Goal: Leave review/rating: Share an evaluation or opinion about a product, service, or content

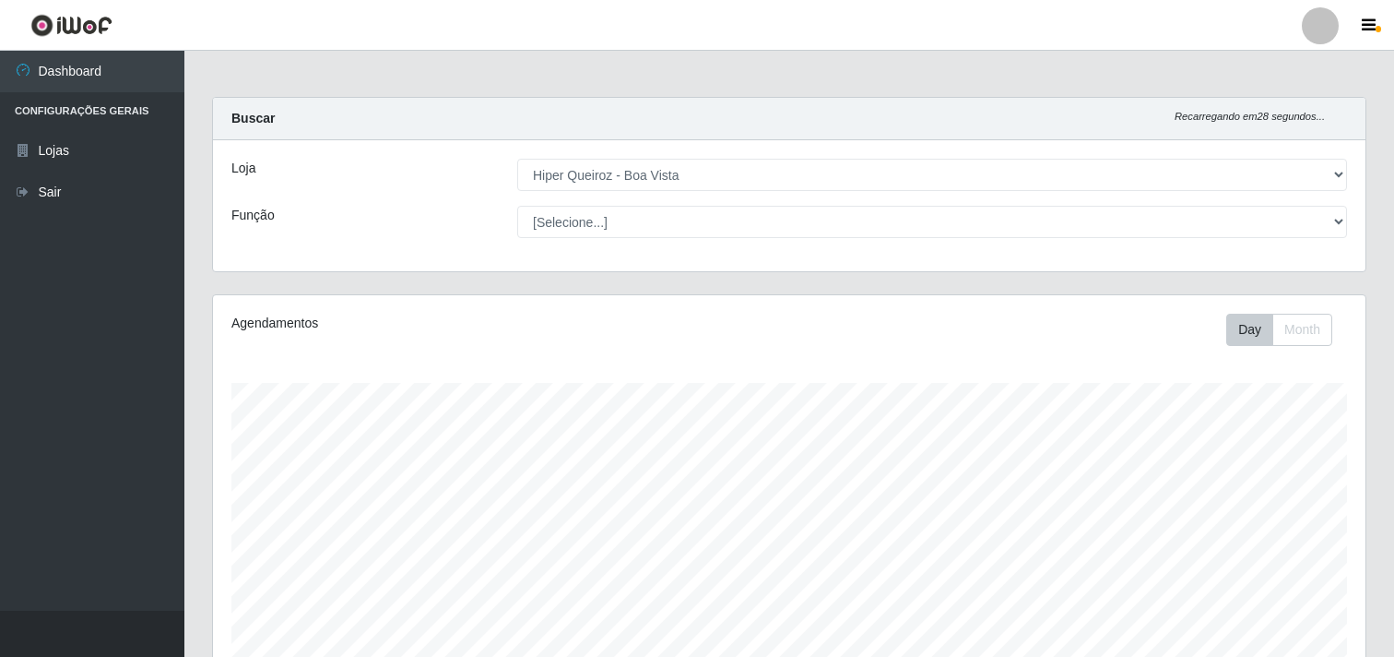
select select "514"
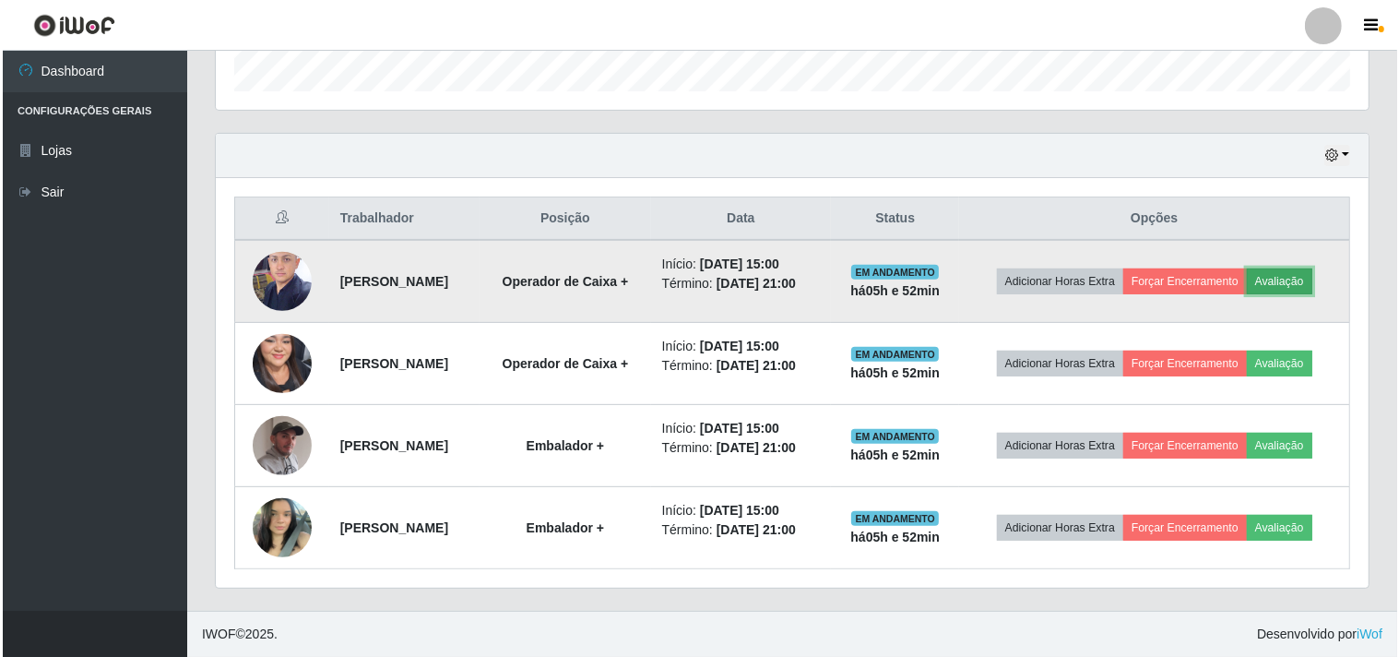
scroll to position [382, 1153]
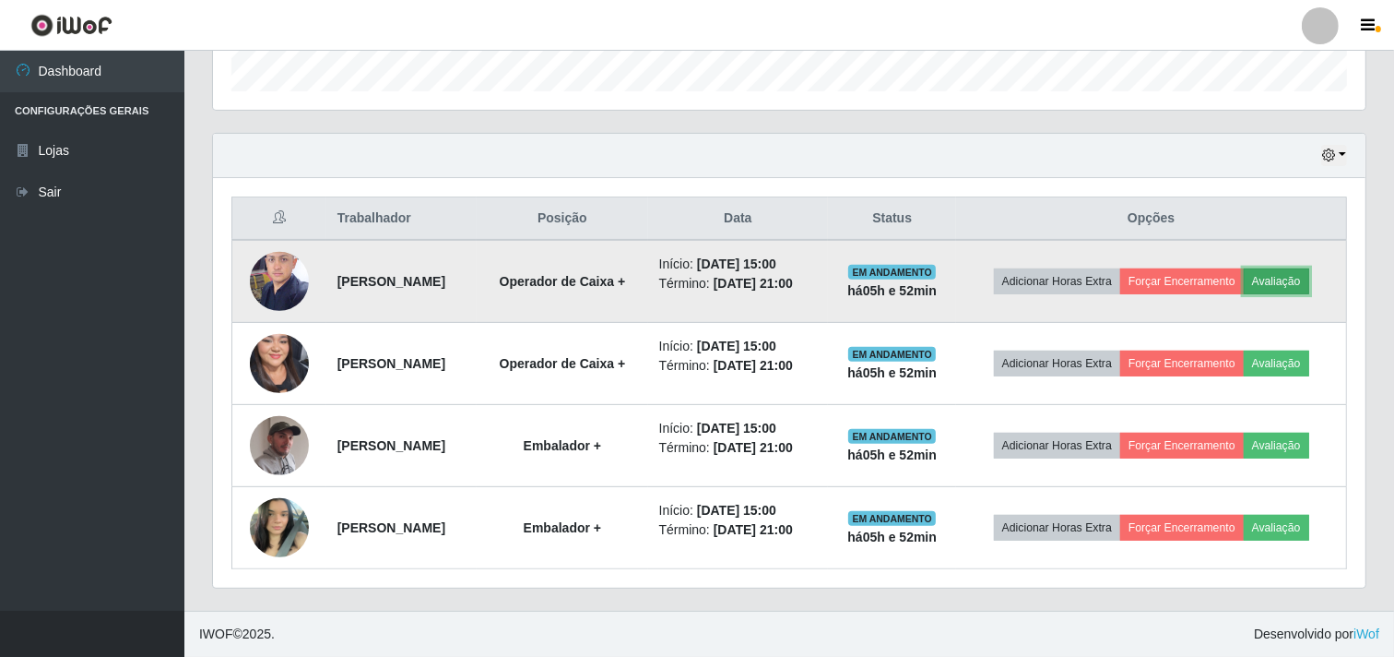
click at [1310, 278] on button "Avaliação" at bounding box center [1276, 281] width 65 height 26
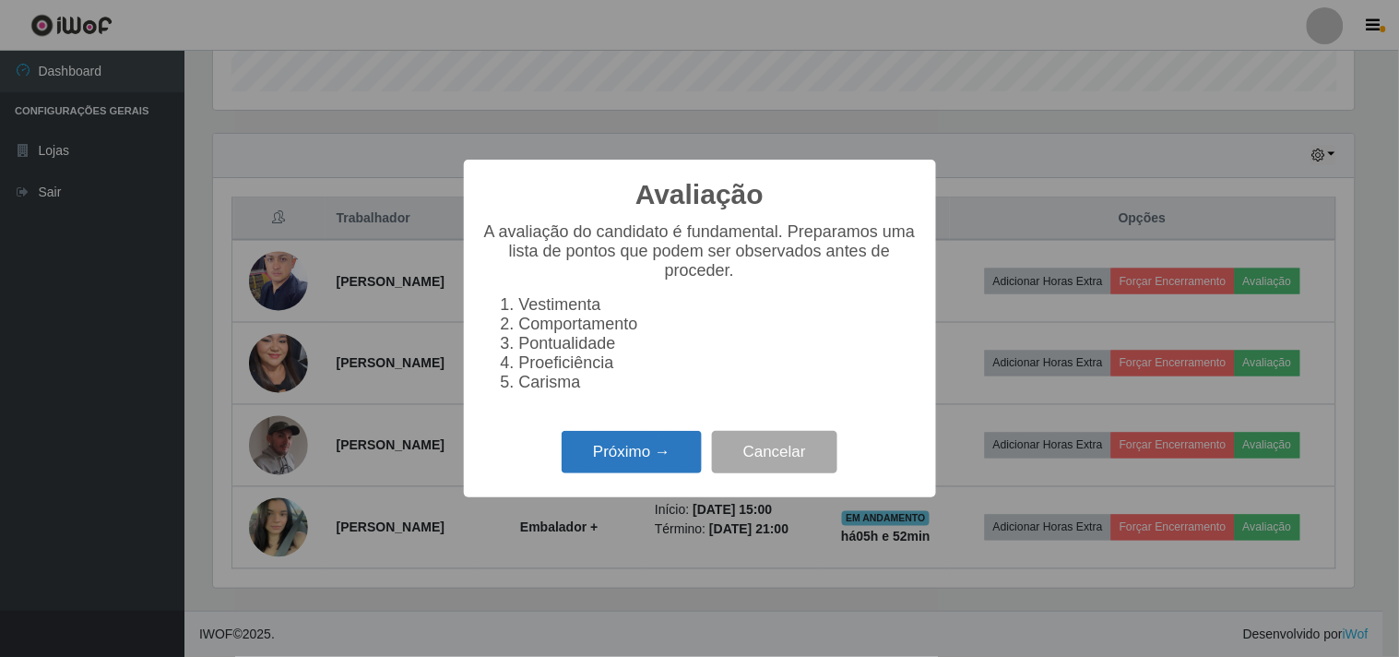
click at [619, 468] on button "Próximo →" at bounding box center [632, 452] width 140 height 43
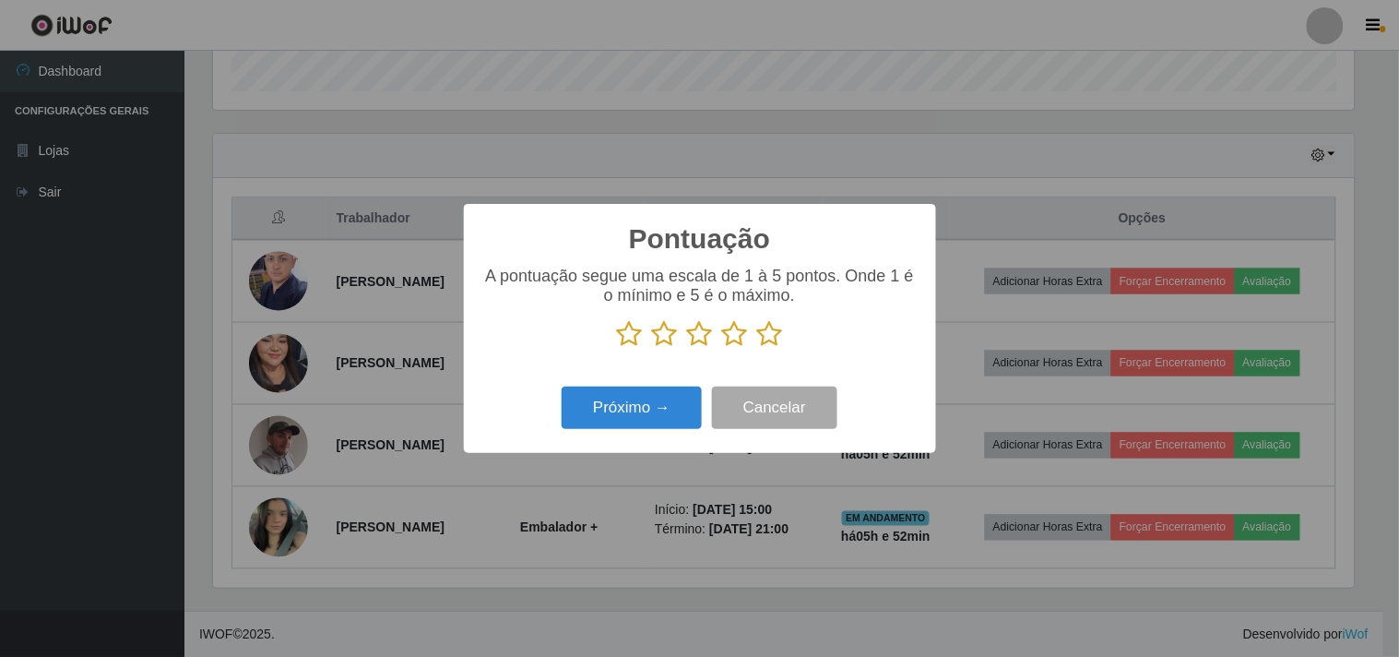
drag, startPoint x: 765, startPoint y: 330, endPoint x: 727, endPoint y: 362, distance: 49.8
click at [764, 330] on icon at bounding box center [770, 334] width 26 height 28
click at [757, 348] on input "radio" at bounding box center [757, 348] width 0 height 0
click at [671, 422] on button "Próximo →" at bounding box center [632, 407] width 140 height 43
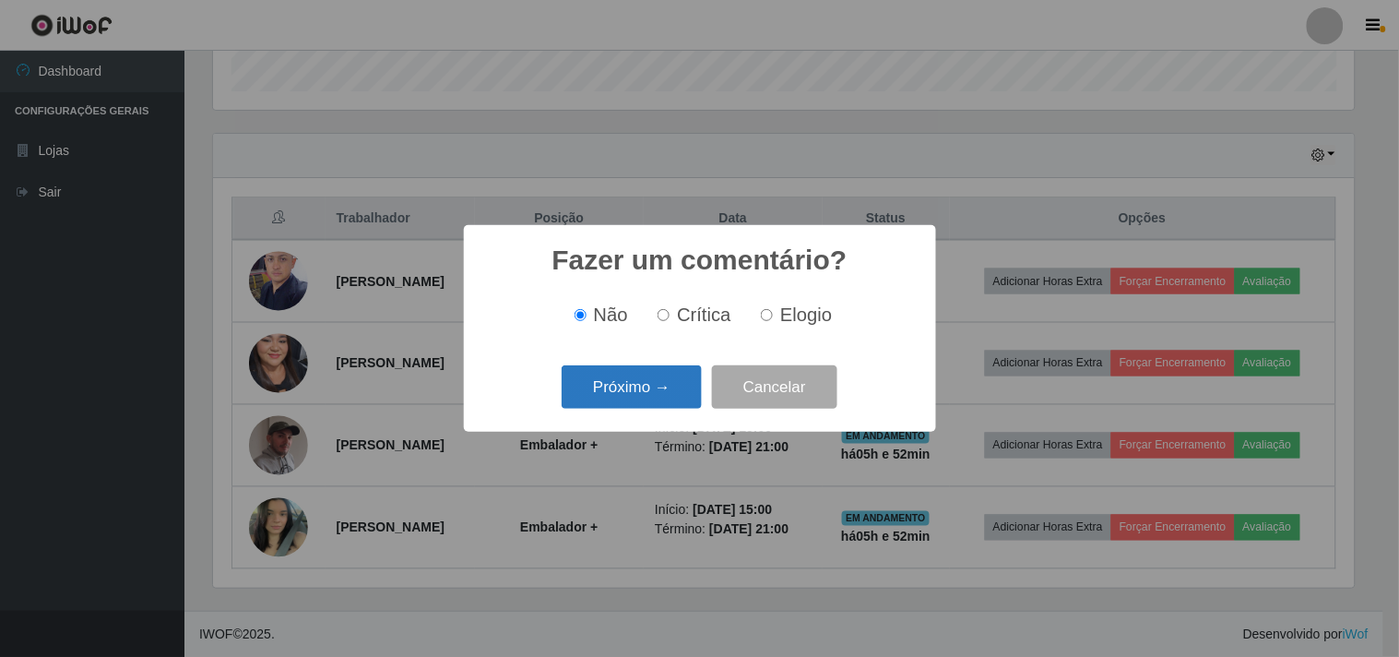
click at [656, 402] on button "Próximo →" at bounding box center [632, 386] width 140 height 43
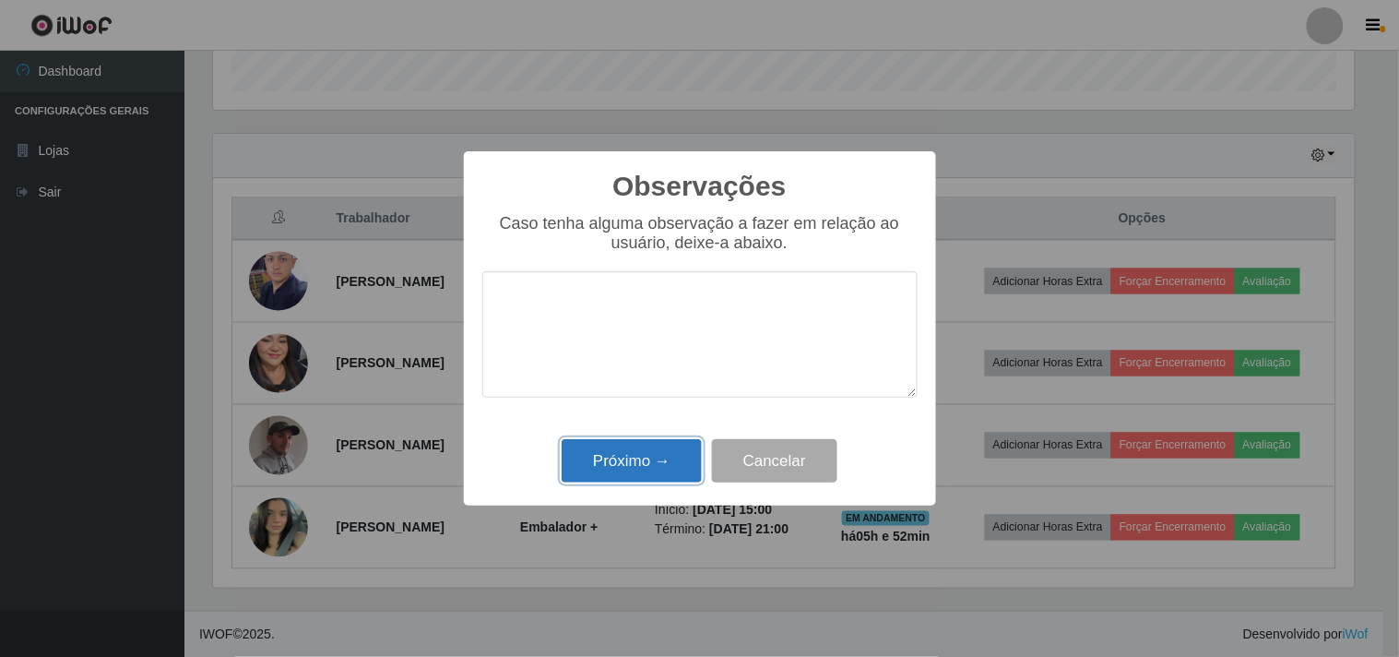
click at [659, 463] on button "Próximo →" at bounding box center [632, 460] width 140 height 43
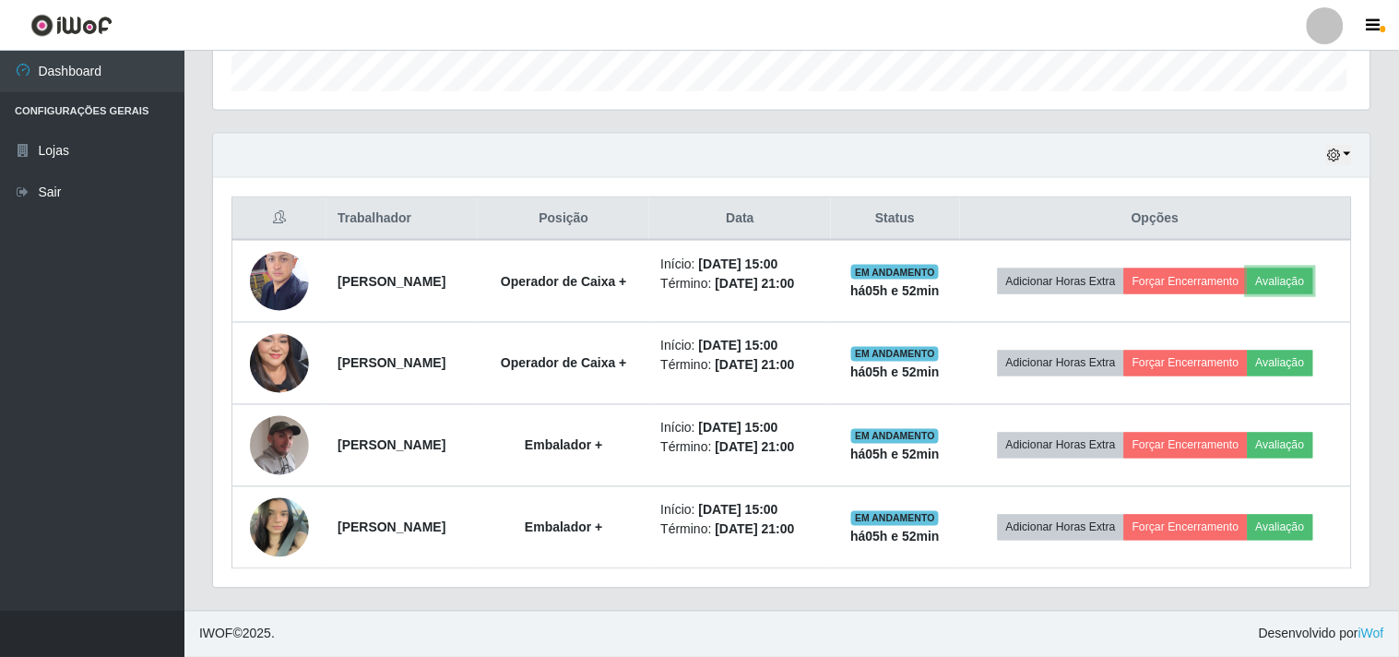
scroll to position [382, 1153]
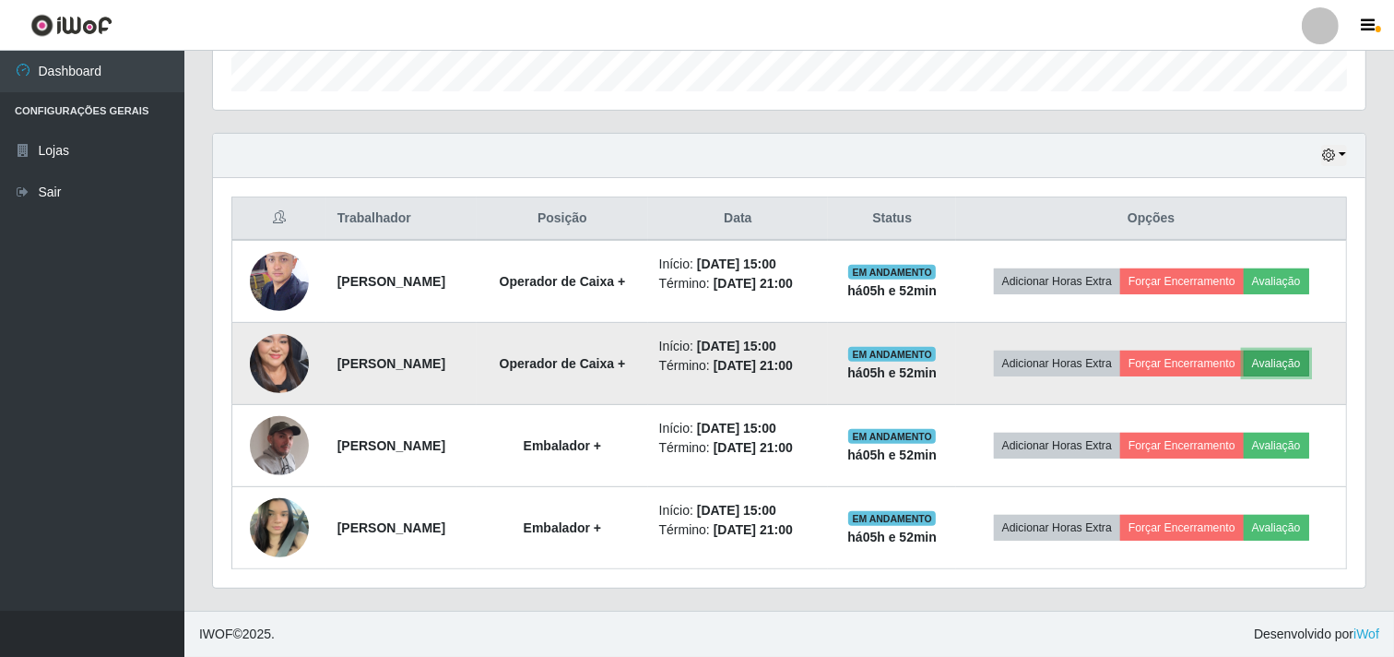
click at [1310, 357] on button "Avaliação" at bounding box center [1276, 363] width 65 height 26
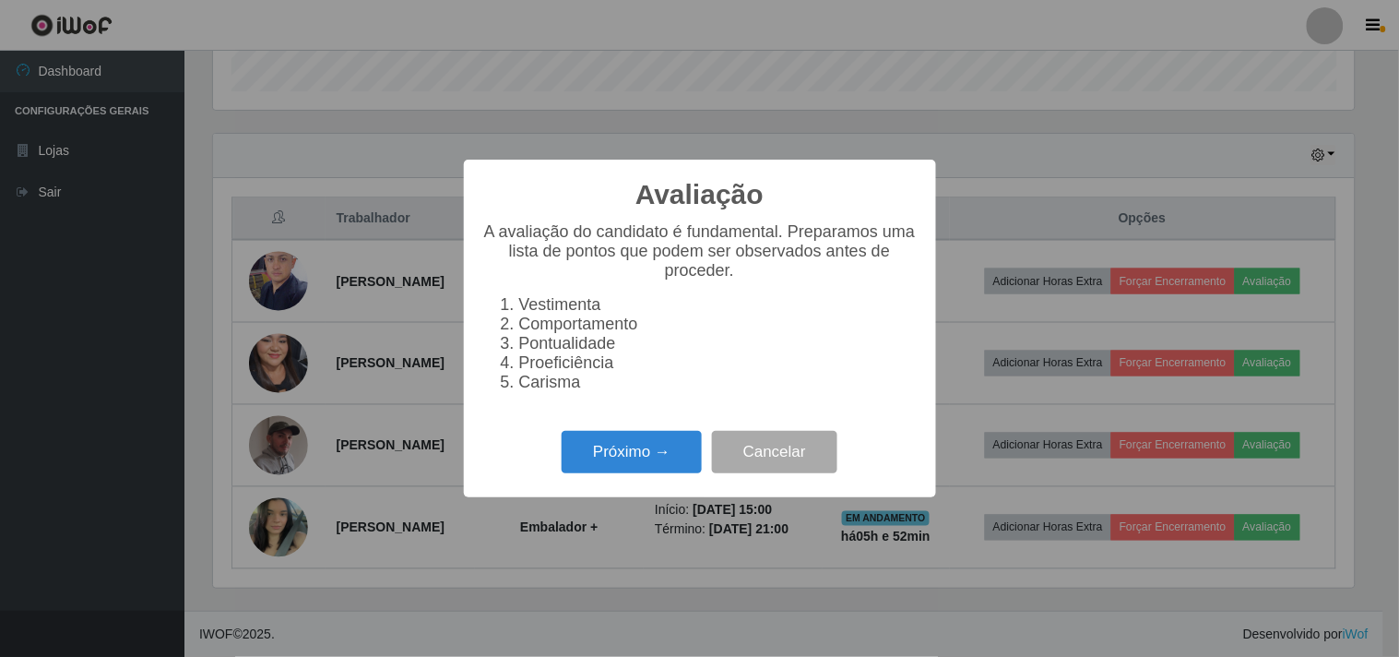
scroll to position [382, 1141]
click at [652, 445] on button "Próximo →" at bounding box center [632, 452] width 140 height 43
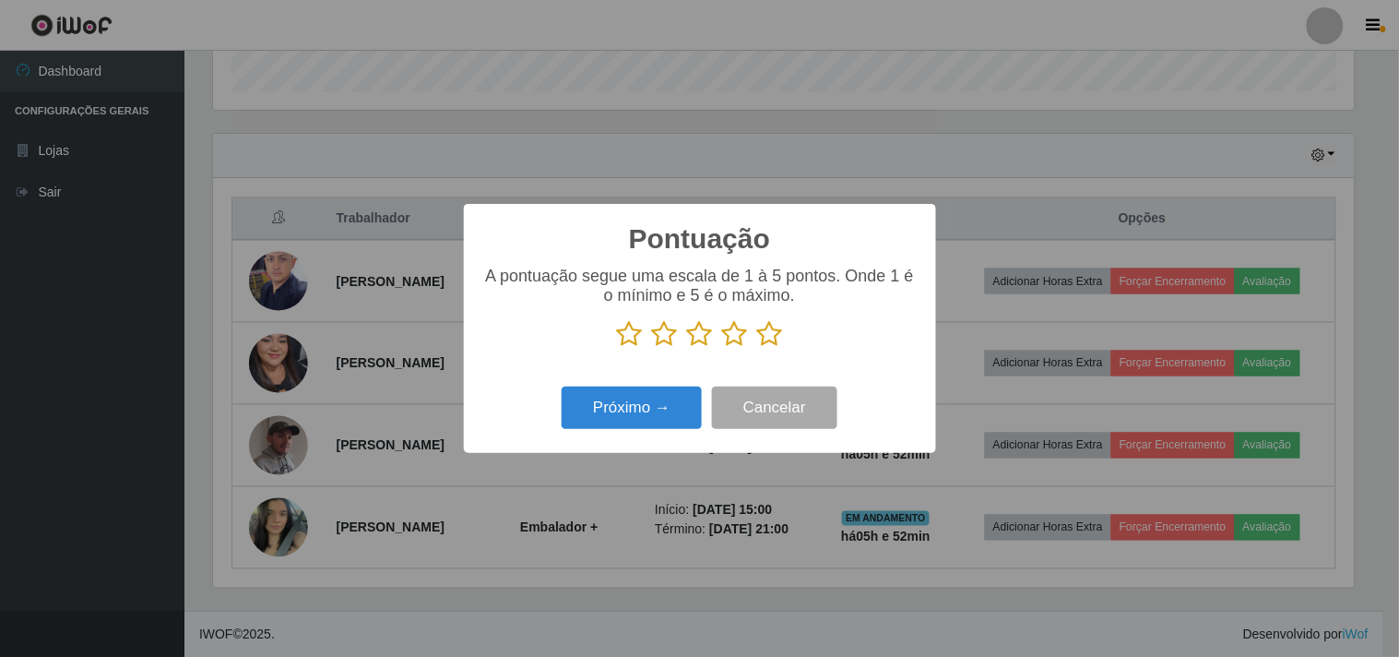
scroll to position [921895, 921136]
click at [777, 341] on icon at bounding box center [770, 334] width 26 height 28
click at [757, 348] on input "radio" at bounding box center [757, 348] width 0 height 0
click at [599, 420] on button "Próximo →" at bounding box center [632, 407] width 140 height 43
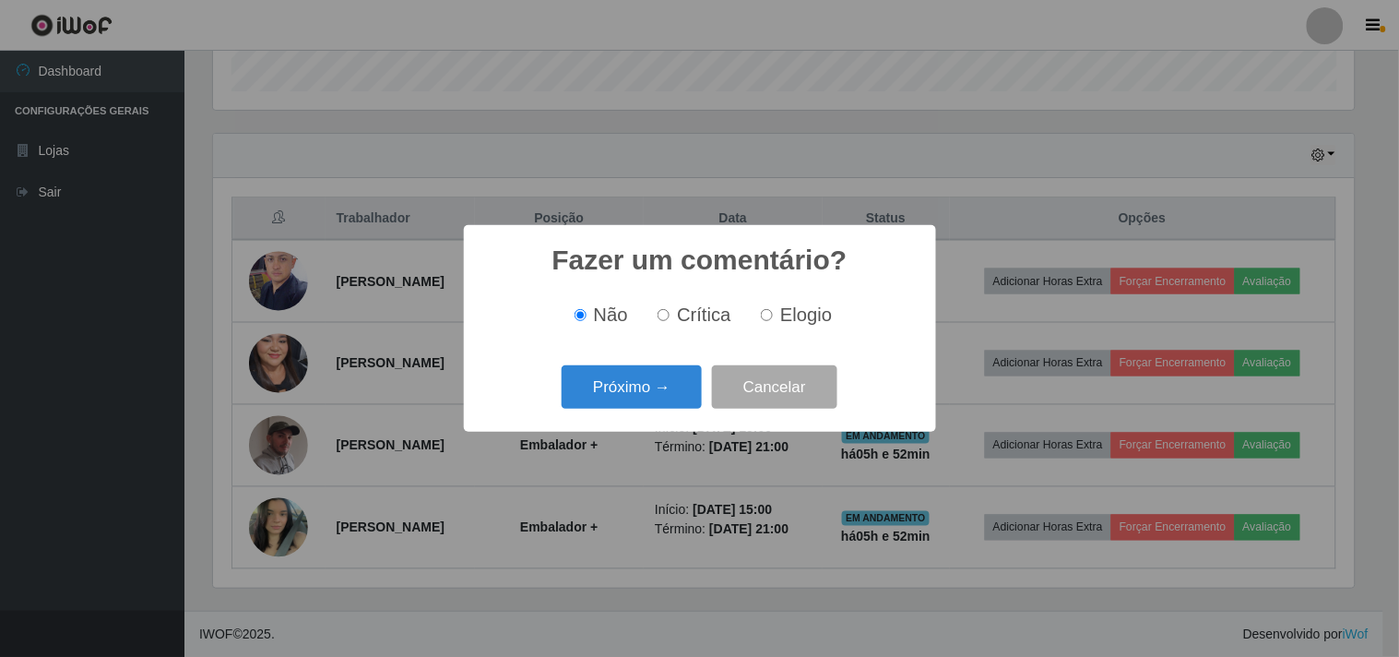
click at [604, 413] on div "Próximo → Cancelar" at bounding box center [699, 387] width 435 height 53
click at [611, 402] on button "Próximo →" at bounding box center [632, 386] width 140 height 43
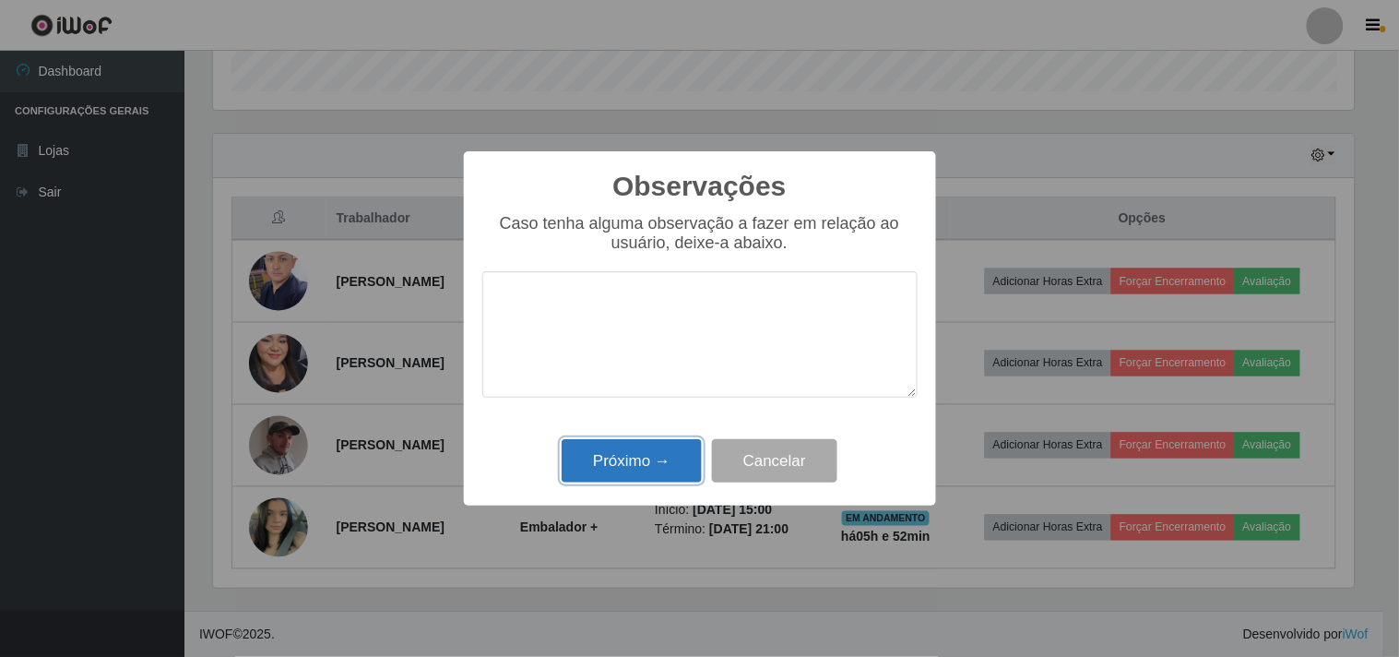
click at [633, 468] on button "Próximo →" at bounding box center [632, 460] width 140 height 43
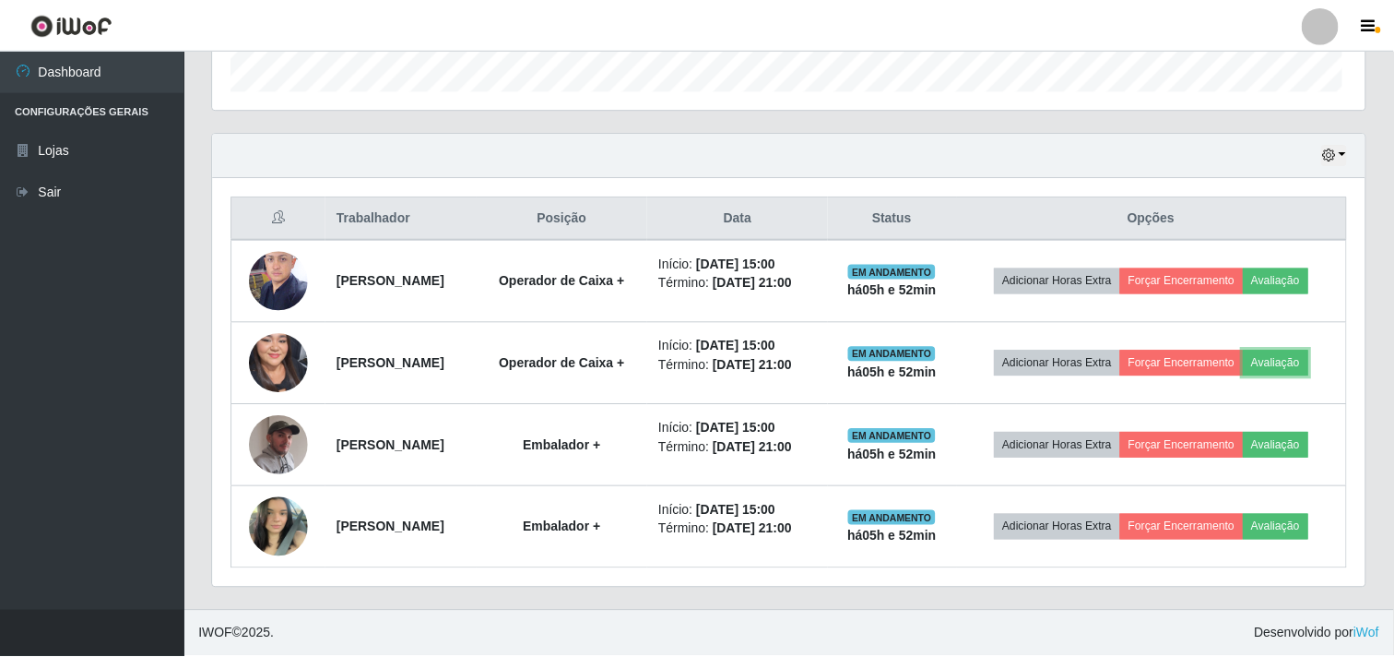
scroll to position [382, 1153]
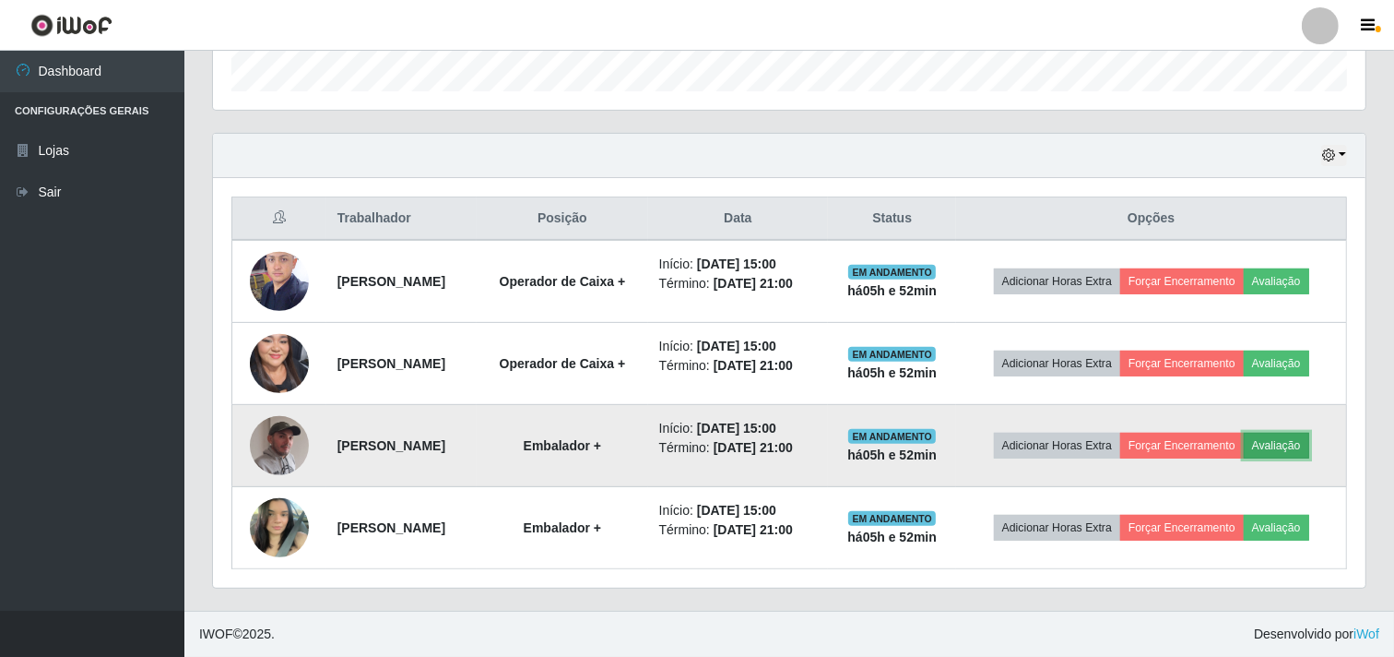
click at [1302, 446] on button "Avaliação" at bounding box center [1276, 446] width 65 height 26
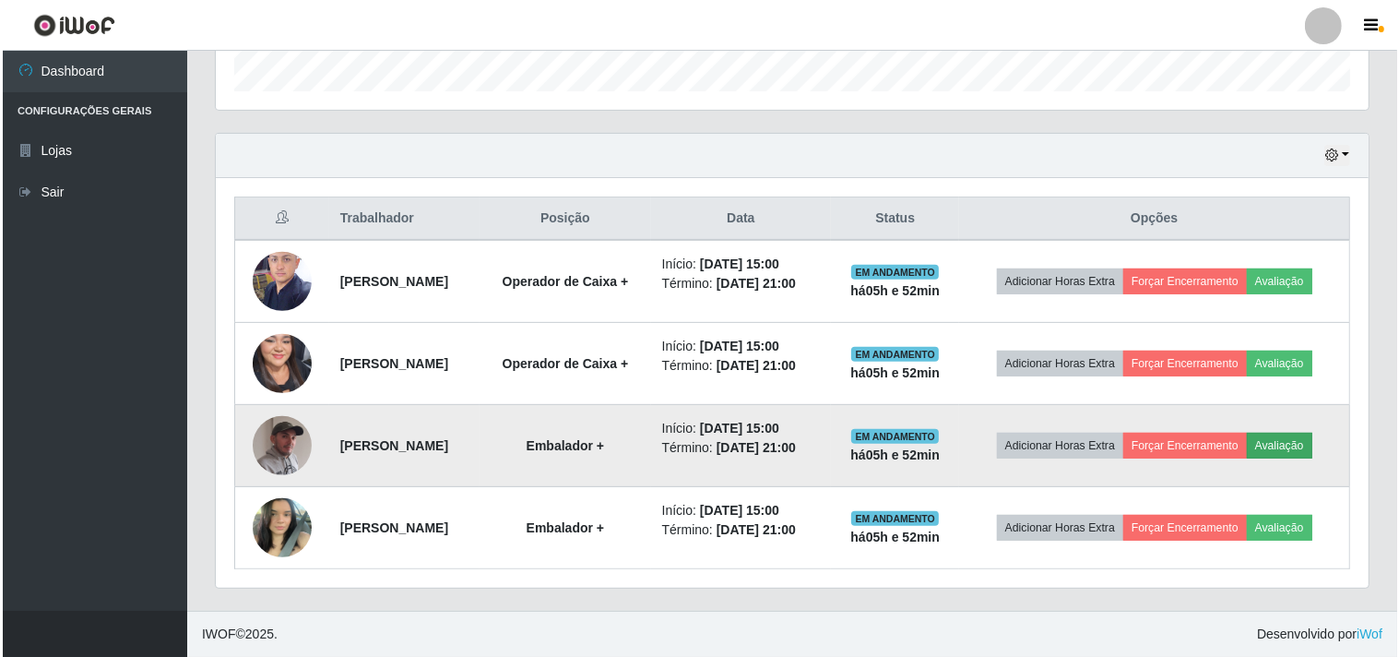
scroll to position [382, 1141]
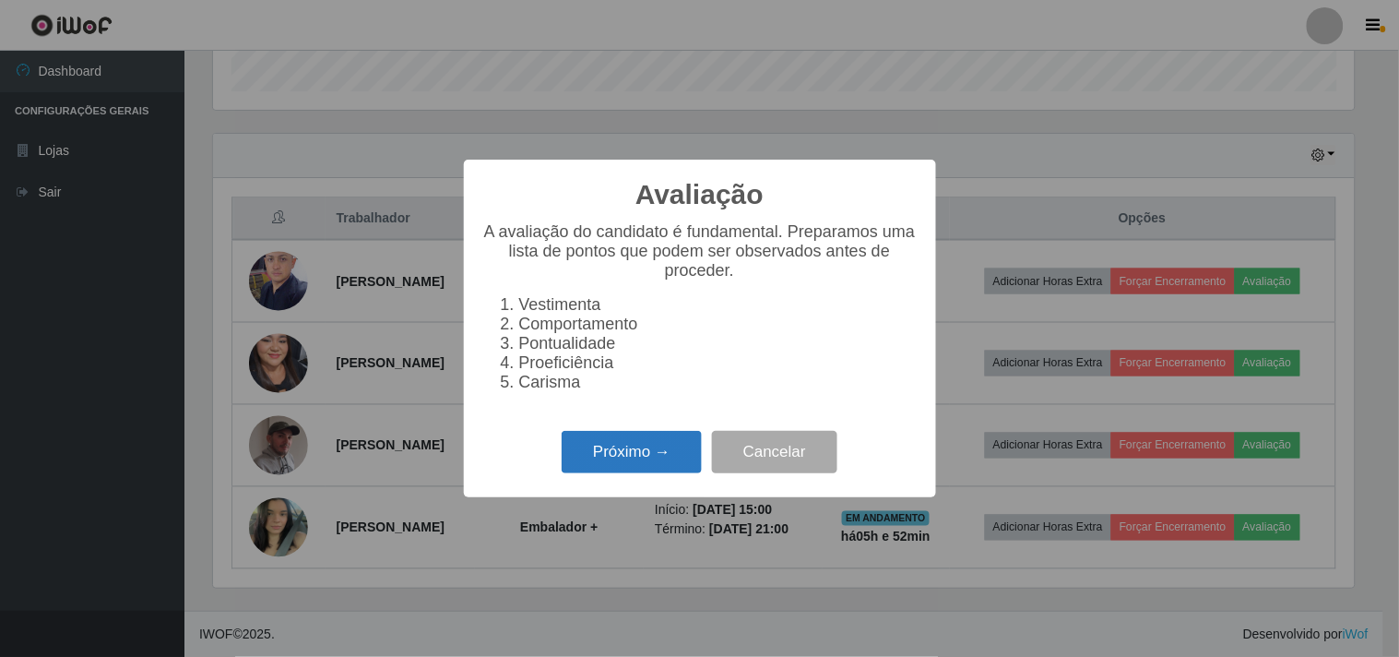
click at [630, 456] on button "Próximo →" at bounding box center [632, 452] width 140 height 43
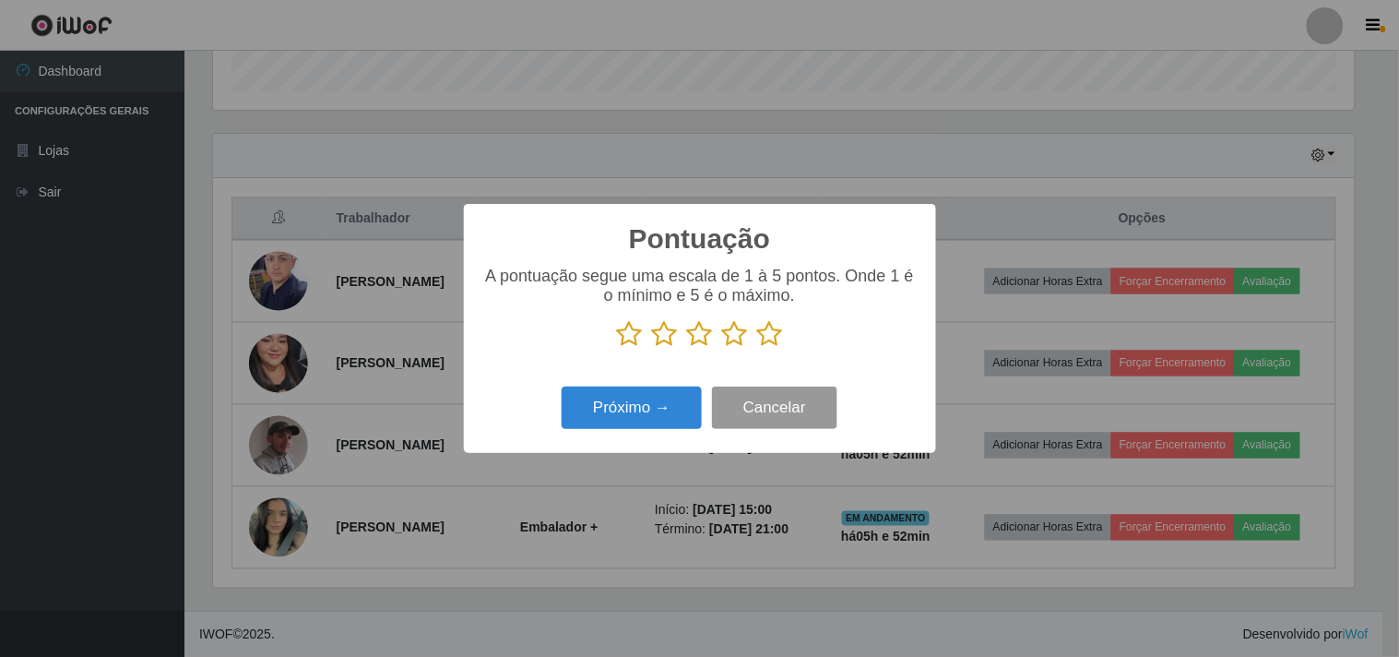
scroll to position [921895, 921136]
drag, startPoint x: 769, startPoint y: 338, endPoint x: 646, endPoint y: 409, distance: 142.5
click at [763, 338] on icon at bounding box center [770, 334] width 26 height 28
click at [757, 348] on input "radio" at bounding box center [757, 348] width 0 height 0
click at [612, 432] on div "Próximo → Cancelar" at bounding box center [699, 407] width 435 height 53
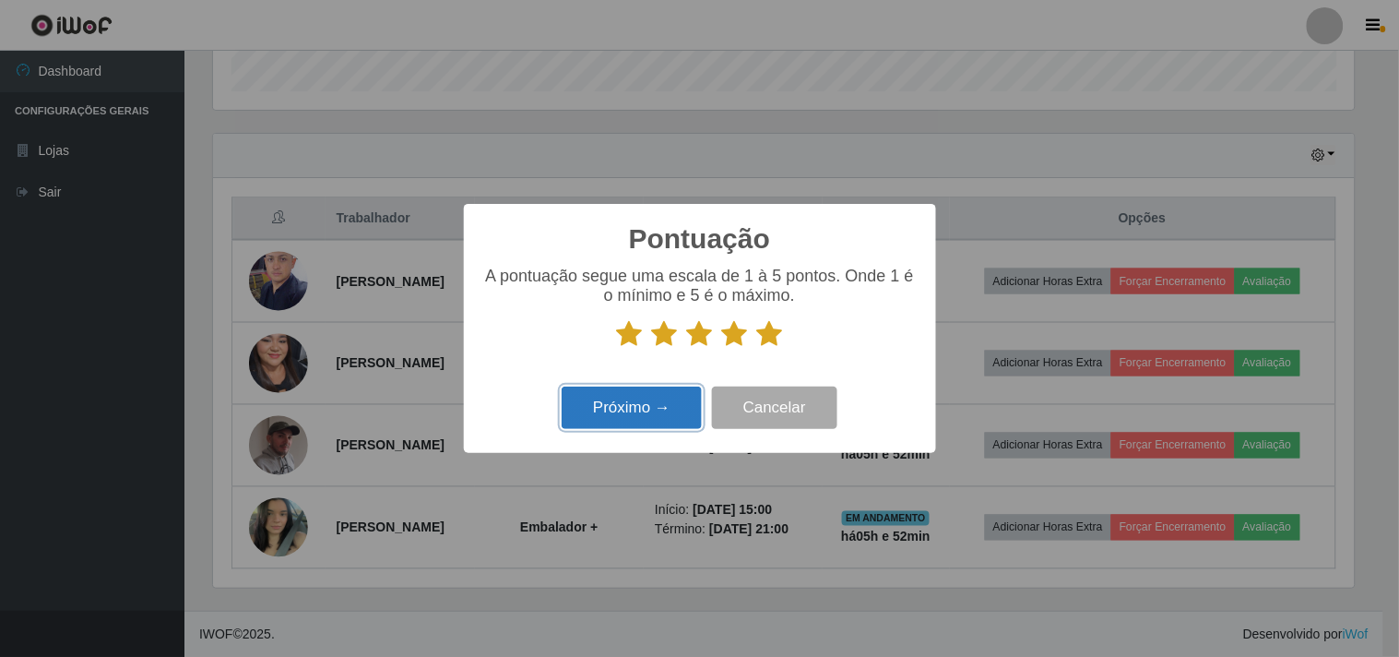
click at [614, 422] on button "Próximo →" at bounding box center [632, 407] width 140 height 43
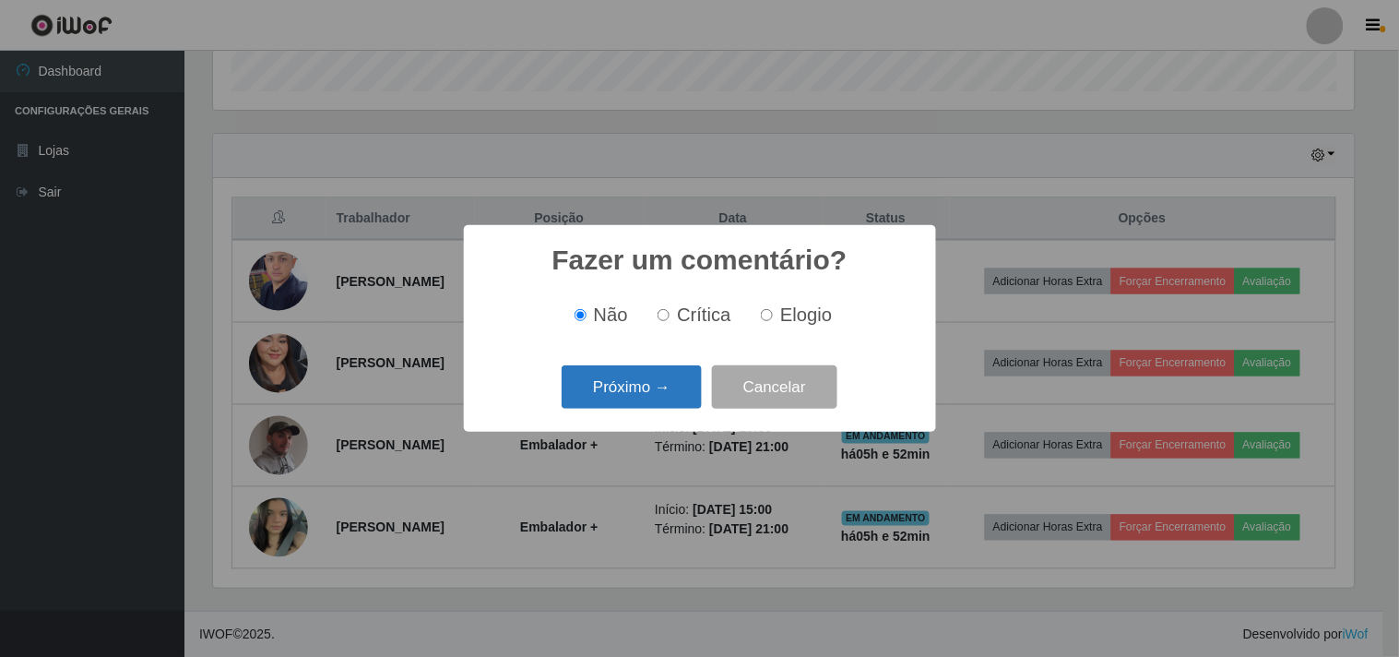
click at [622, 400] on button "Próximo →" at bounding box center [632, 386] width 140 height 43
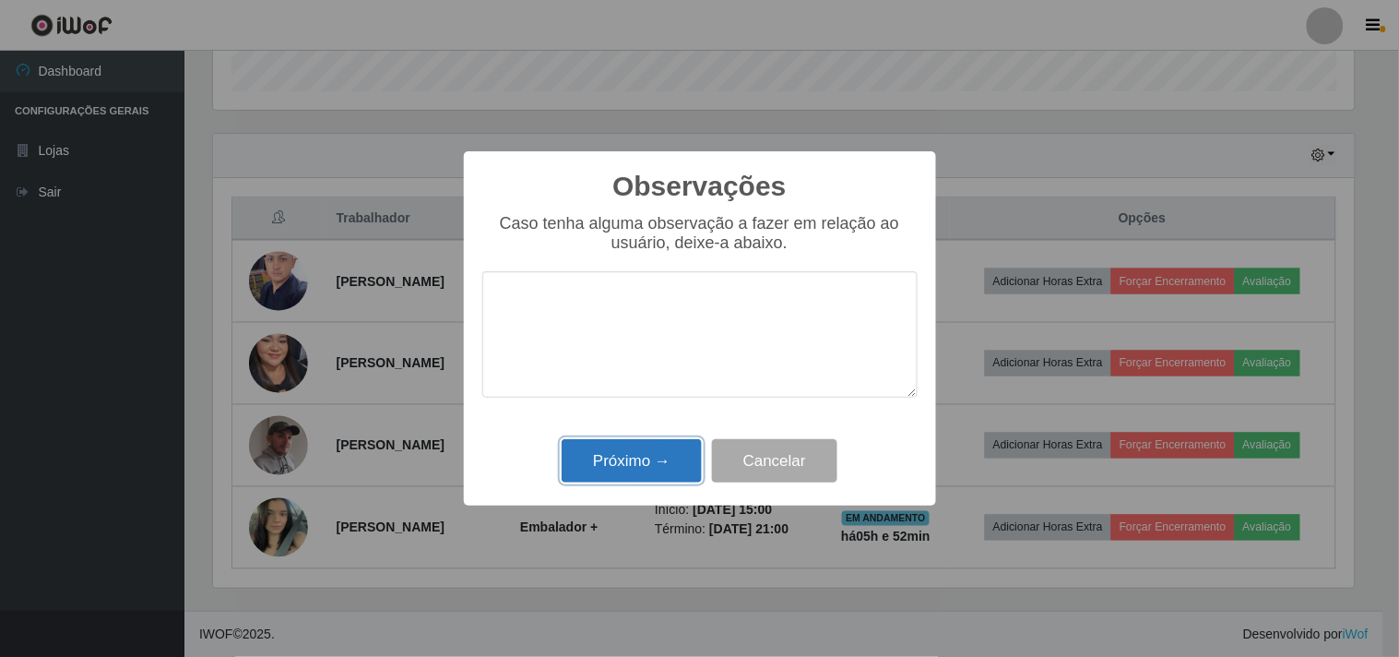
click at [599, 453] on button "Próximo →" at bounding box center [632, 460] width 140 height 43
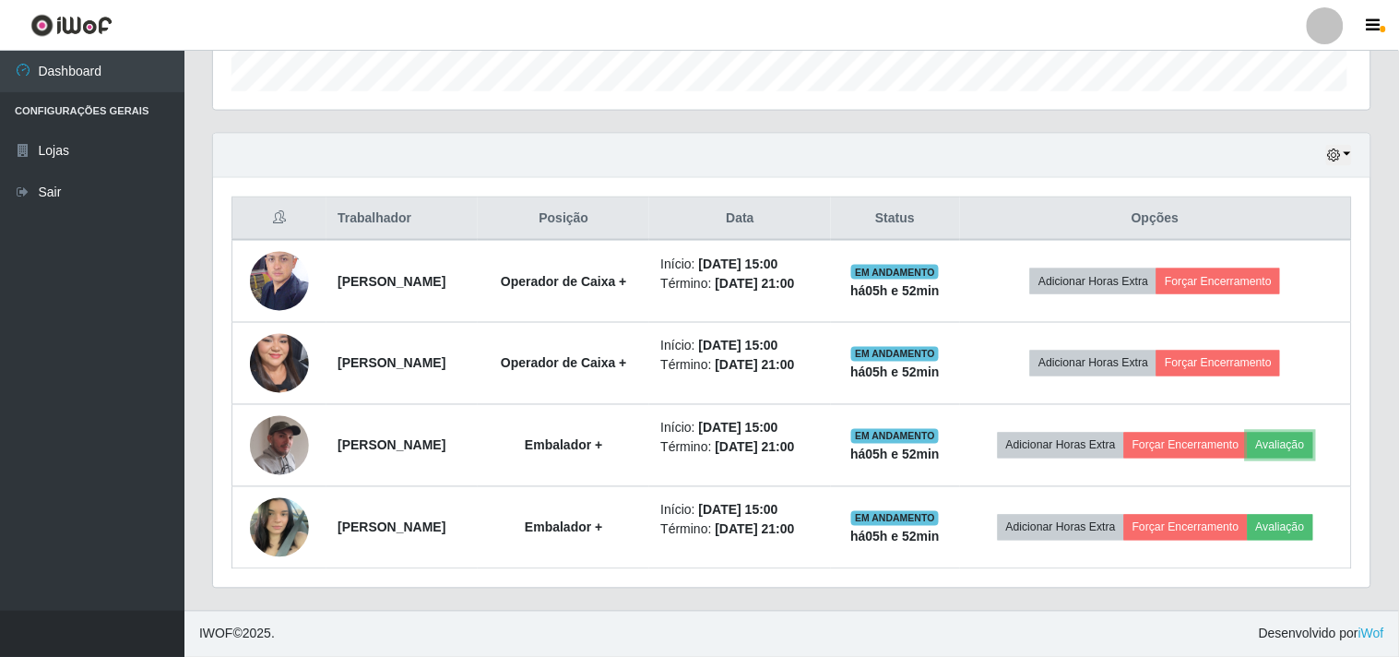
scroll to position [382, 1153]
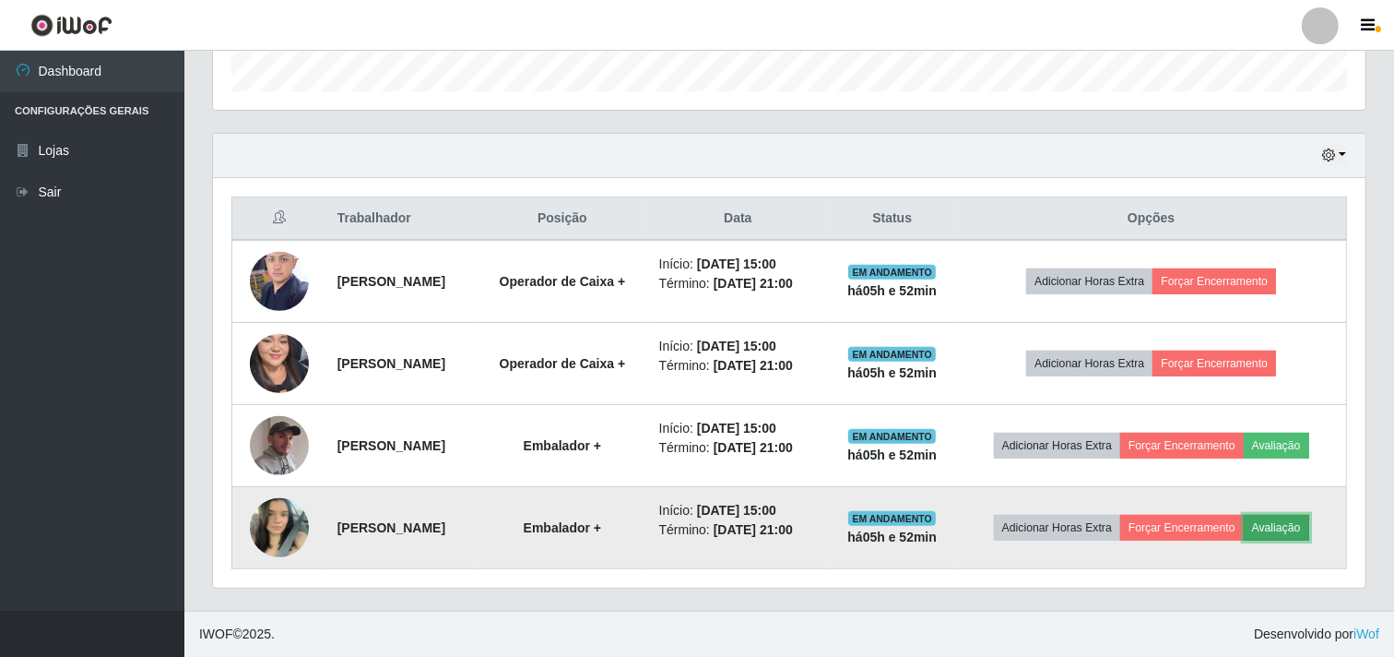
click at [1310, 527] on button "Avaliação" at bounding box center [1276, 528] width 65 height 26
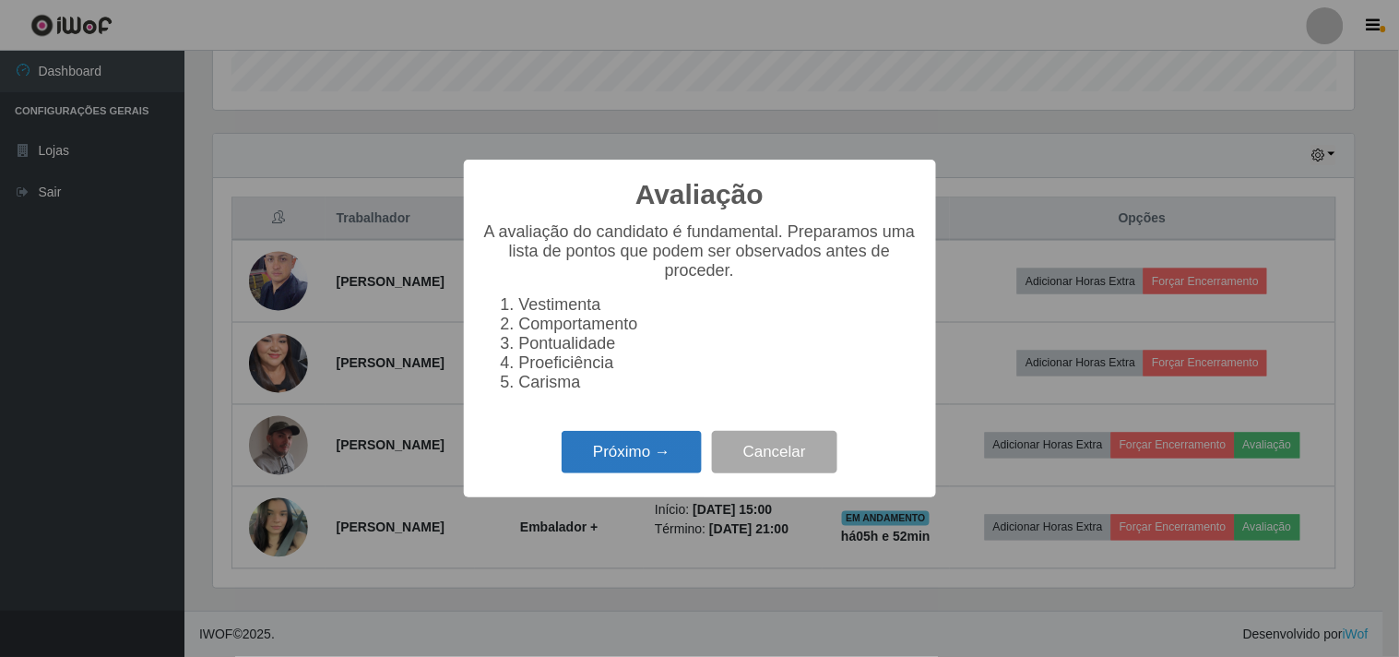
click at [638, 467] on button "Próximo →" at bounding box center [632, 452] width 140 height 43
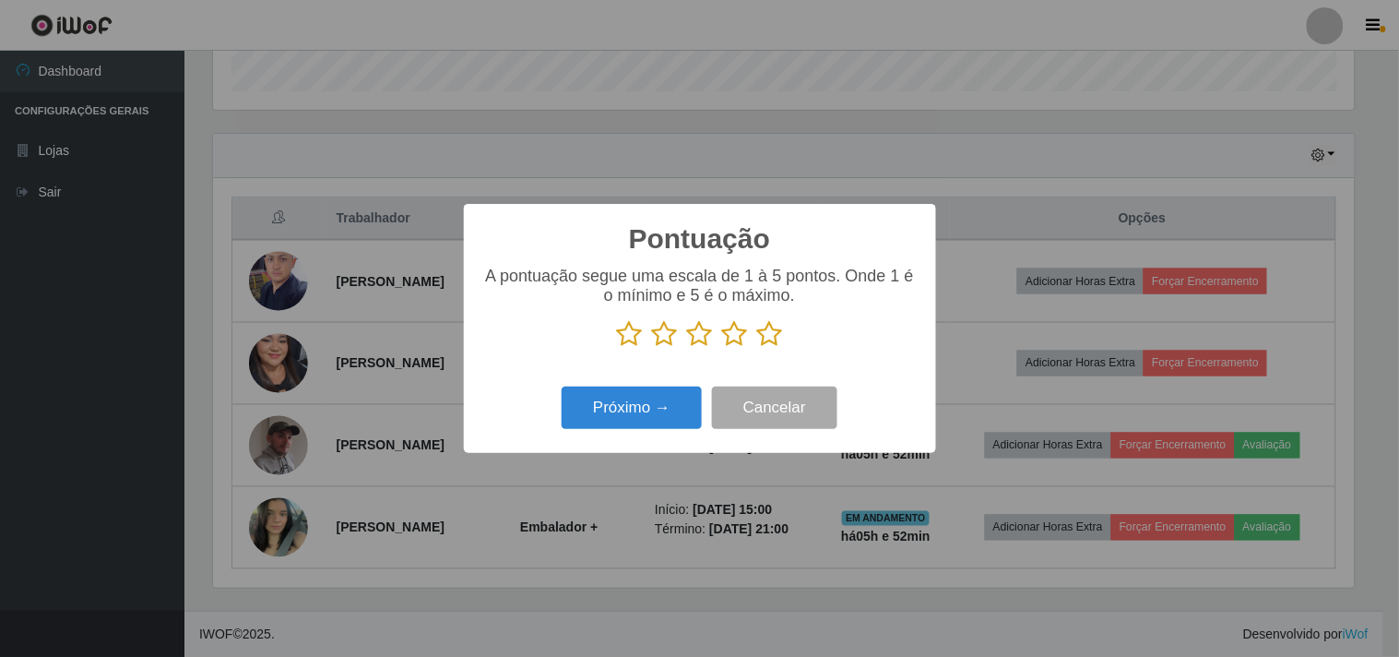
click at [777, 342] on icon at bounding box center [770, 334] width 26 height 28
click at [757, 348] on input "radio" at bounding box center [757, 348] width 0 height 0
click at [635, 422] on button "Próximo →" at bounding box center [632, 407] width 140 height 43
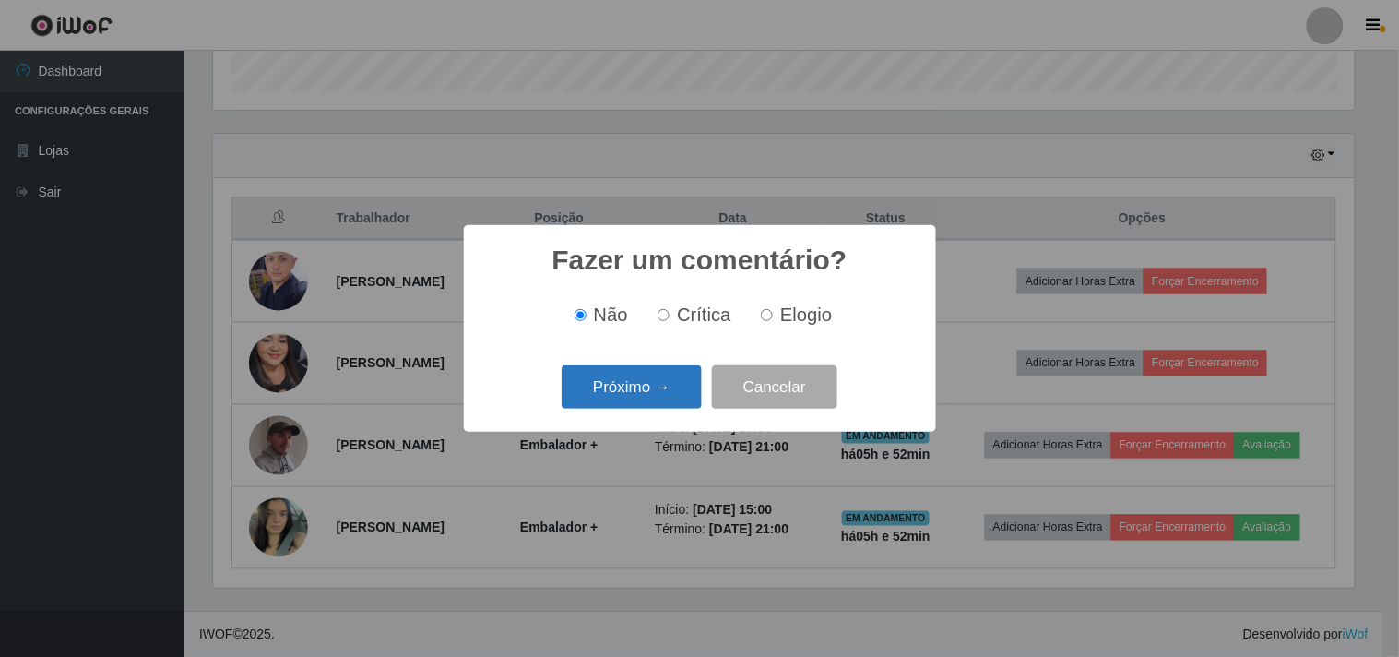
click at [647, 378] on button "Próximo →" at bounding box center [632, 386] width 140 height 43
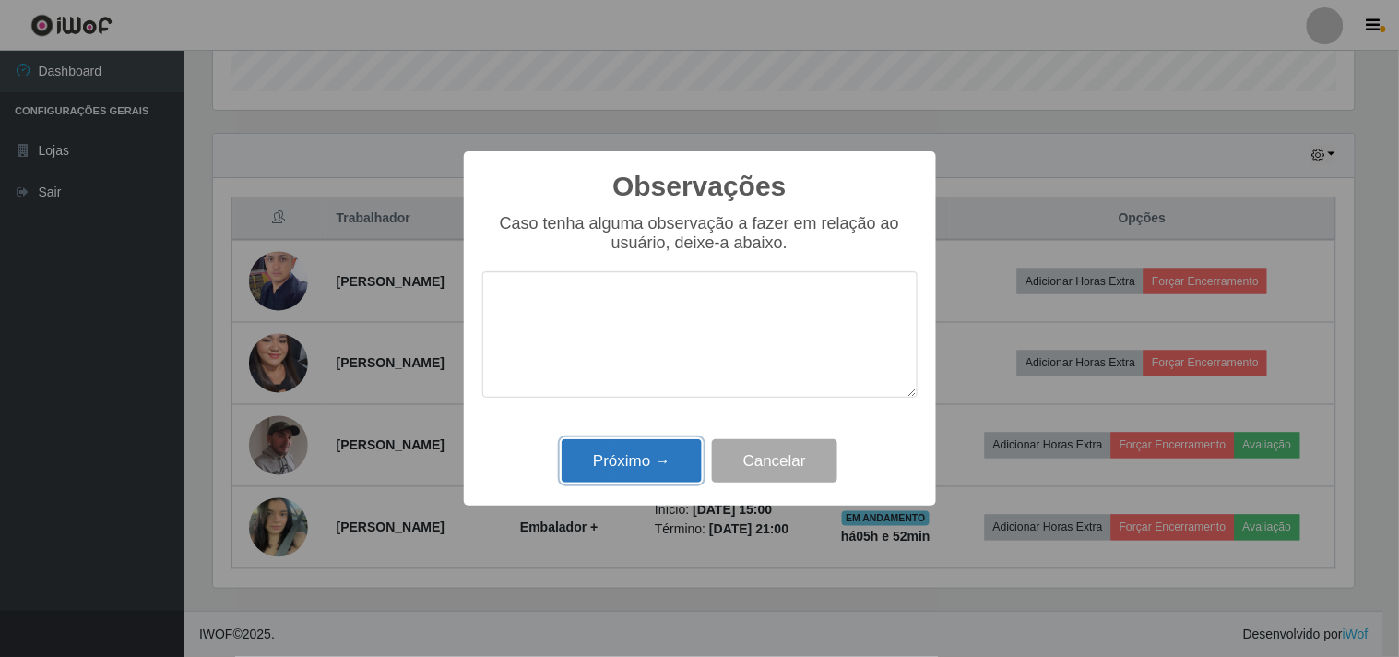
click at [652, 455] on button "Próximo →" at bounding box center [632, 460] width 140 height 43
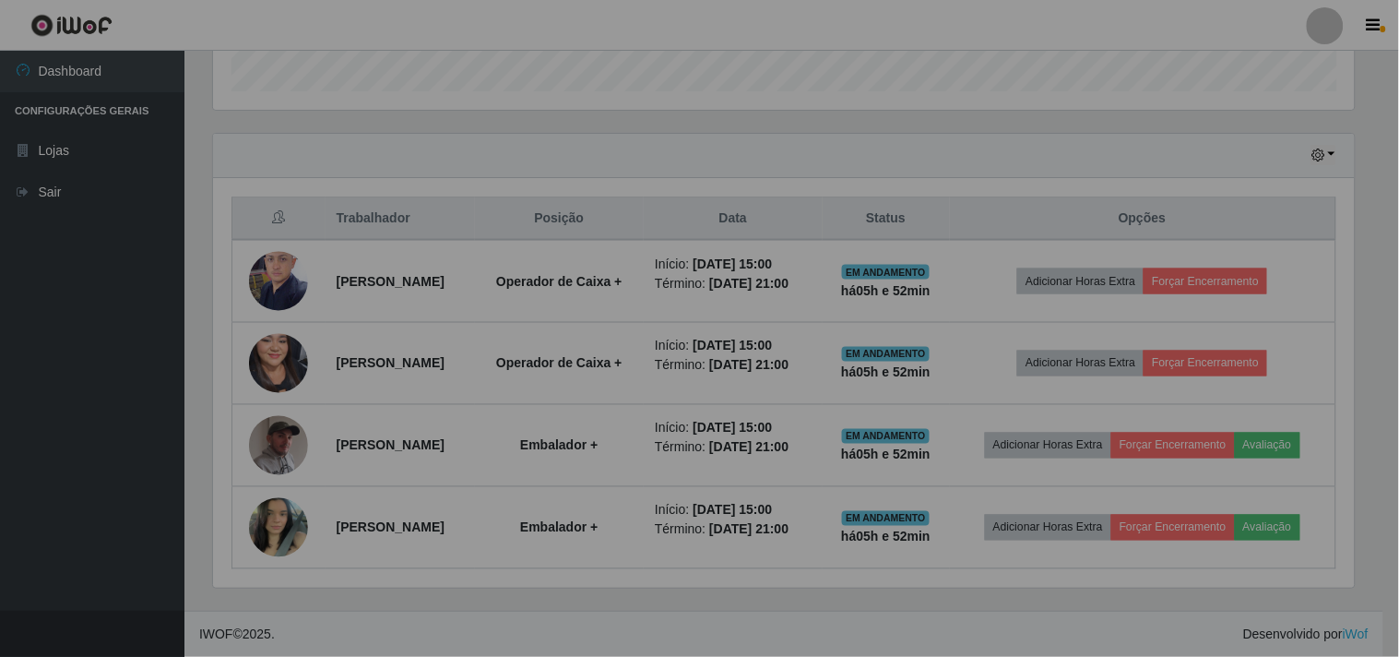
scroll to position [382, 1153]
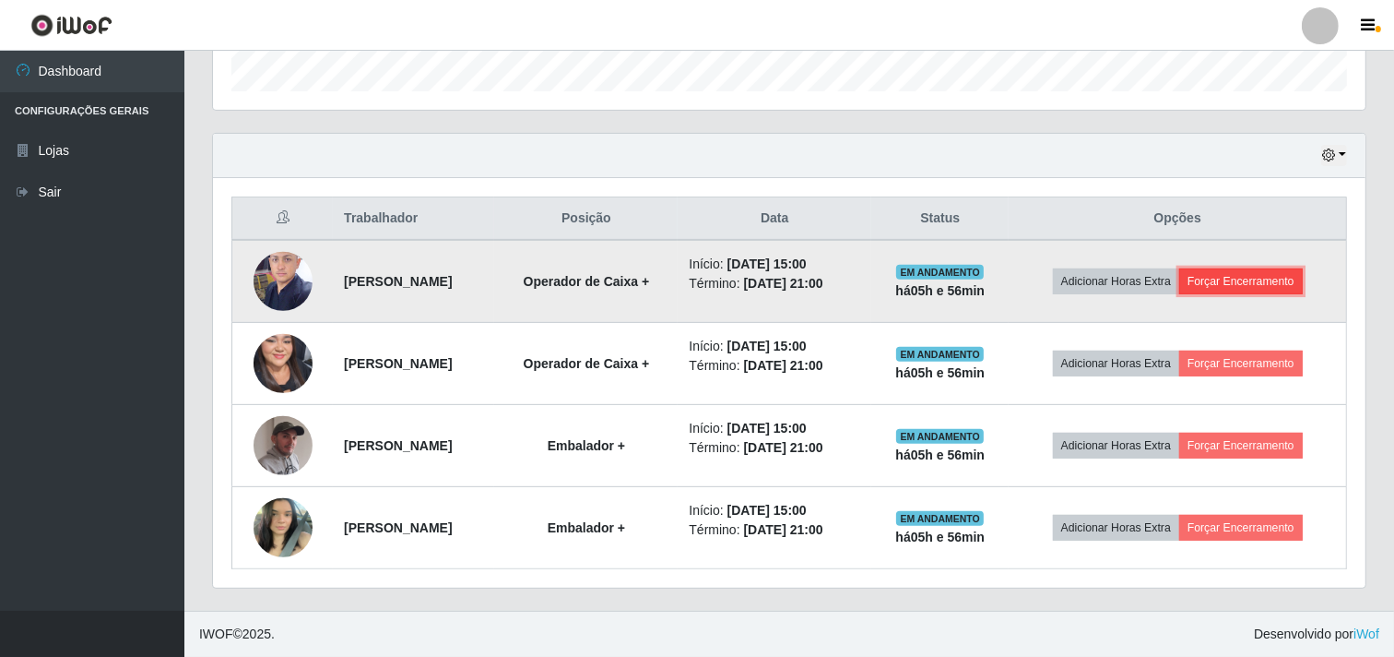
click at [1271, 288] on button "Forçar Encerramento" at bounding box center [1242, 281] width 124 height 26
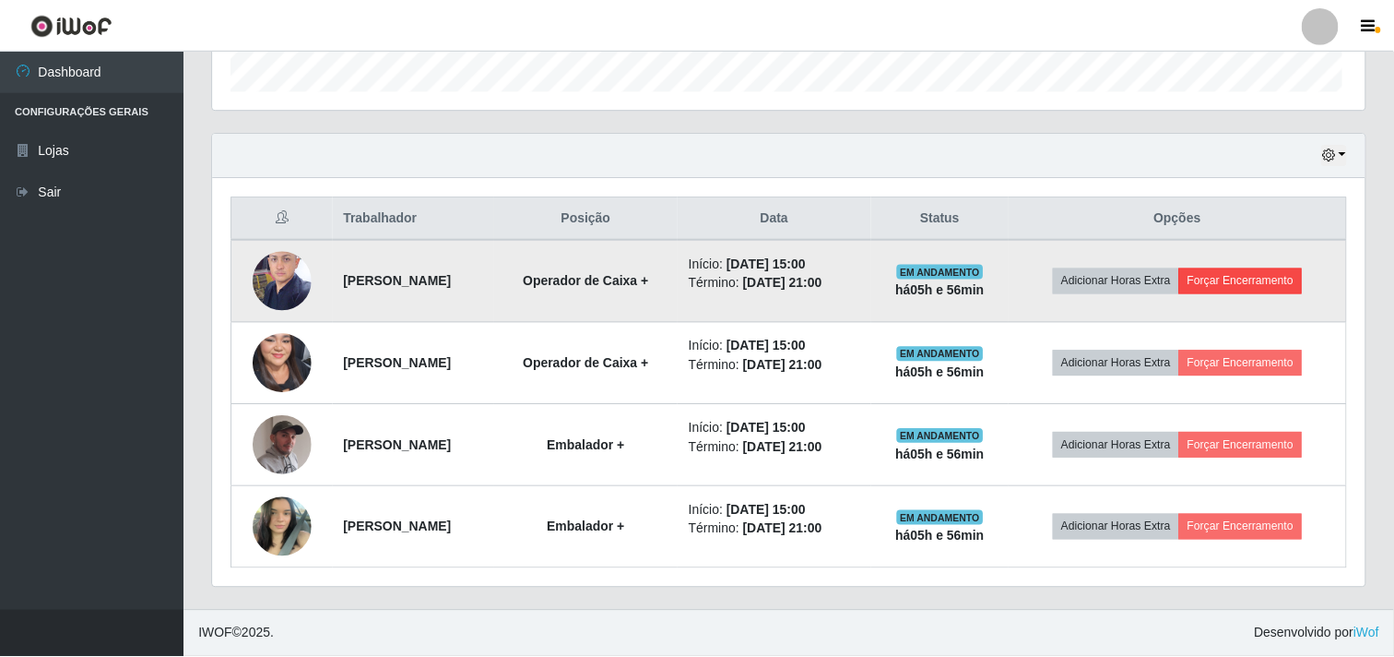
scroll to position [382, 1141]
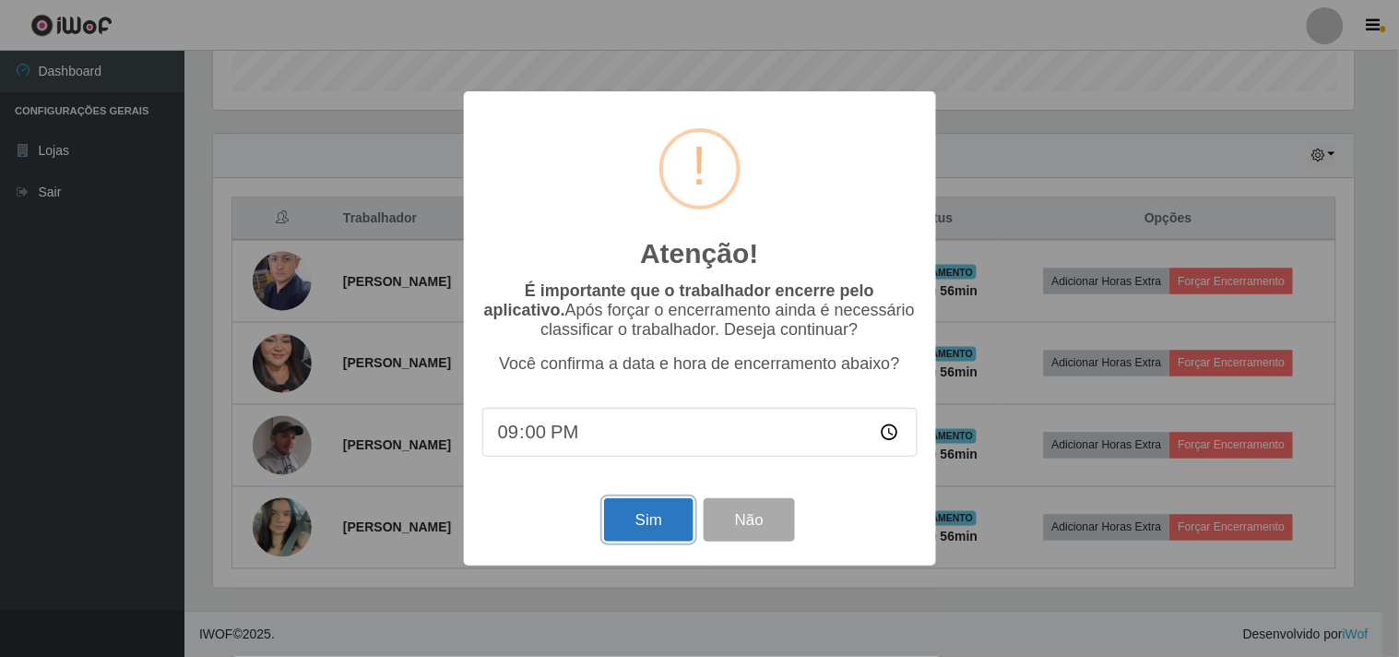
click at [661, 528] on button "Sim" at bounding box center [648, 519] width 89 height 43
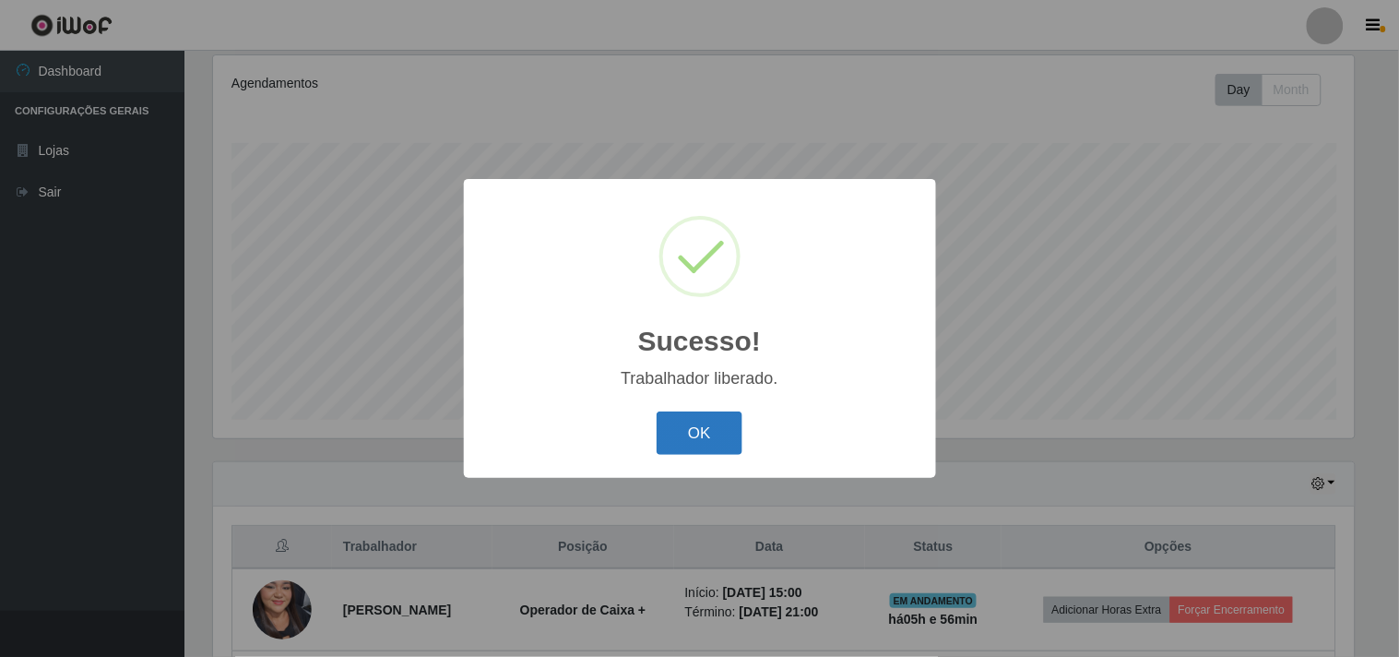
click at [729, 422] on button "OK" at bounding box center [700, 432] width 86 height 43
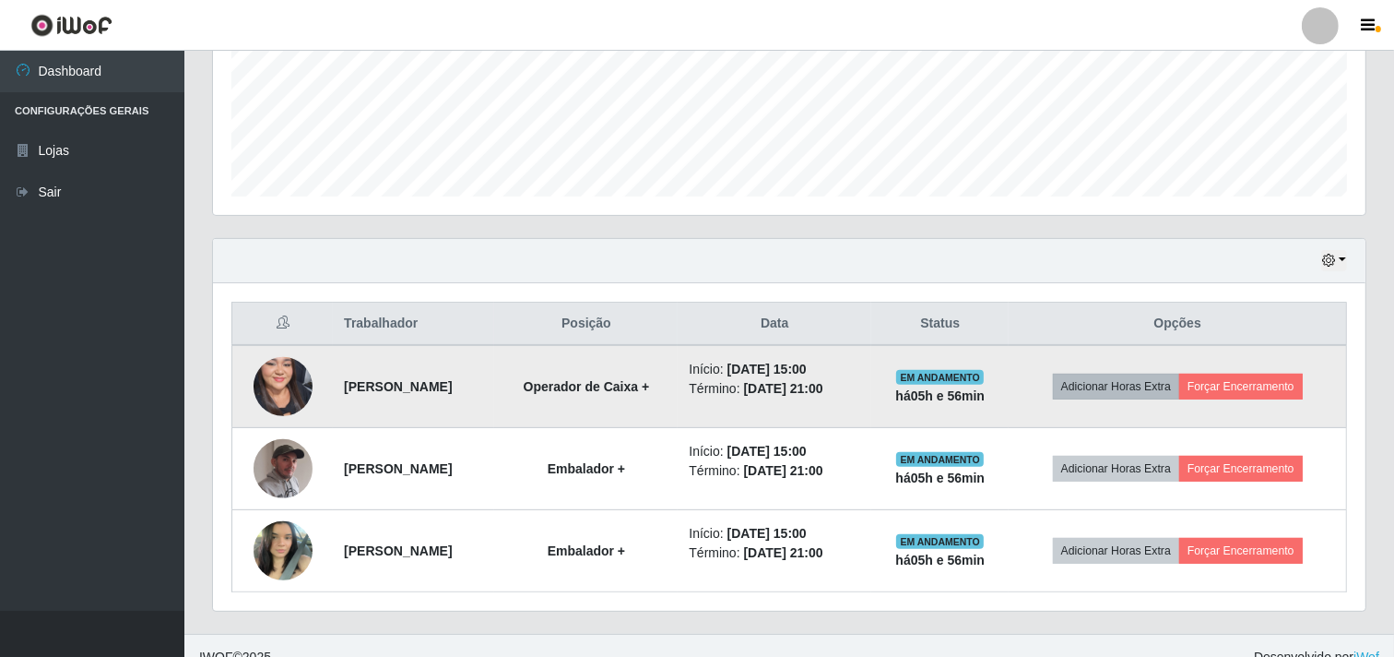
scroll to position [486, 0]
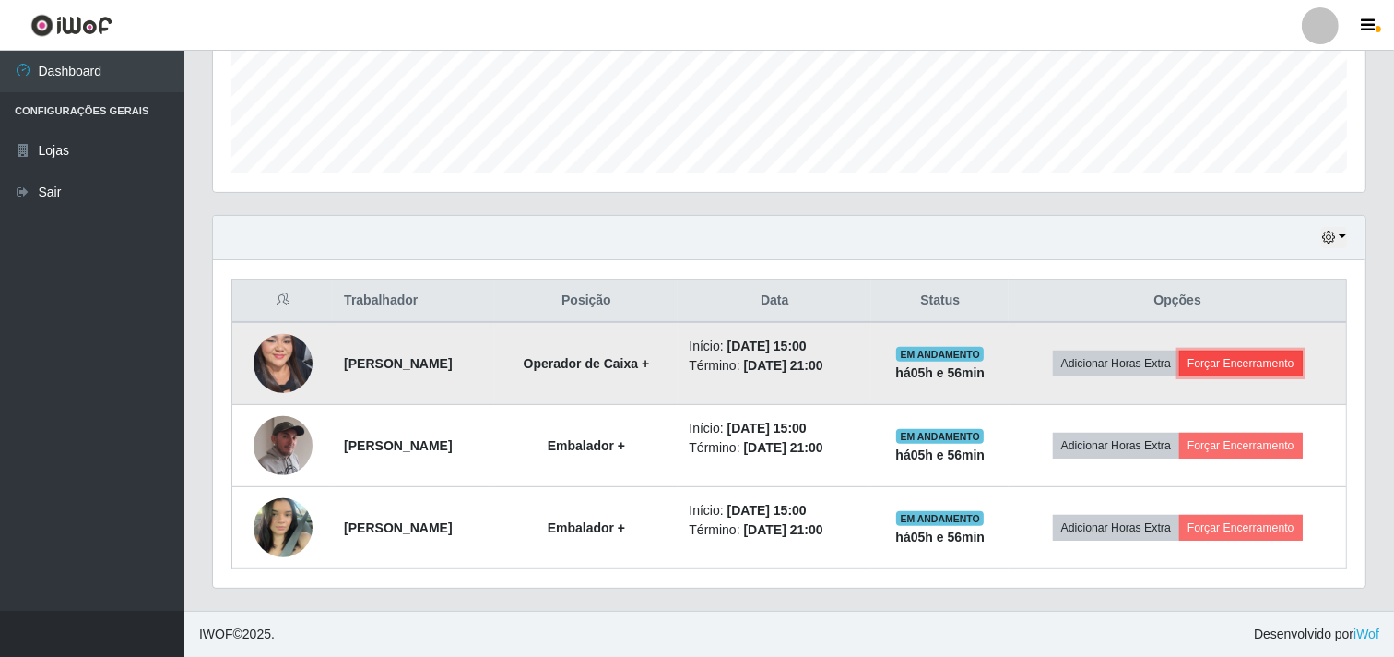
click at [1239, 362] on button "Forçar Encerramento" at bounding box center [1242, 363] width 124 height 26
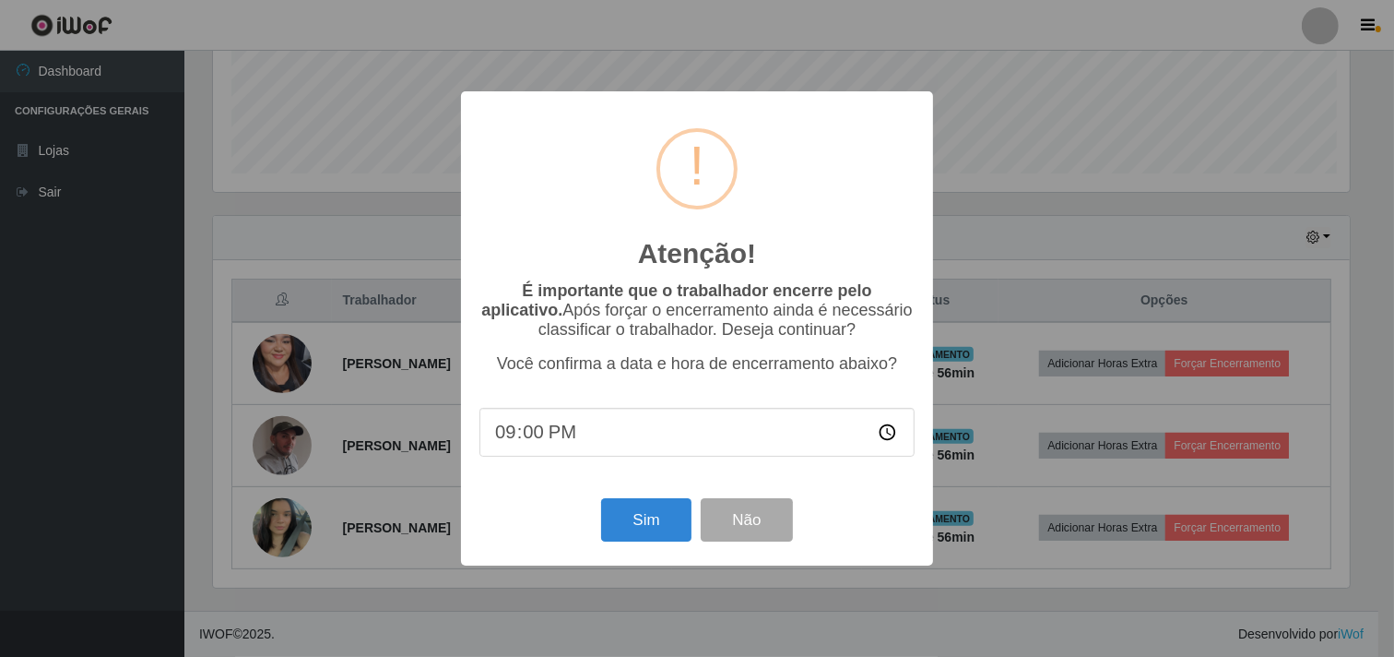
scroll to position [382, 1141]
click at [649, 532] on button "Sim" at bounding box center [648, 519] width 89 height 43
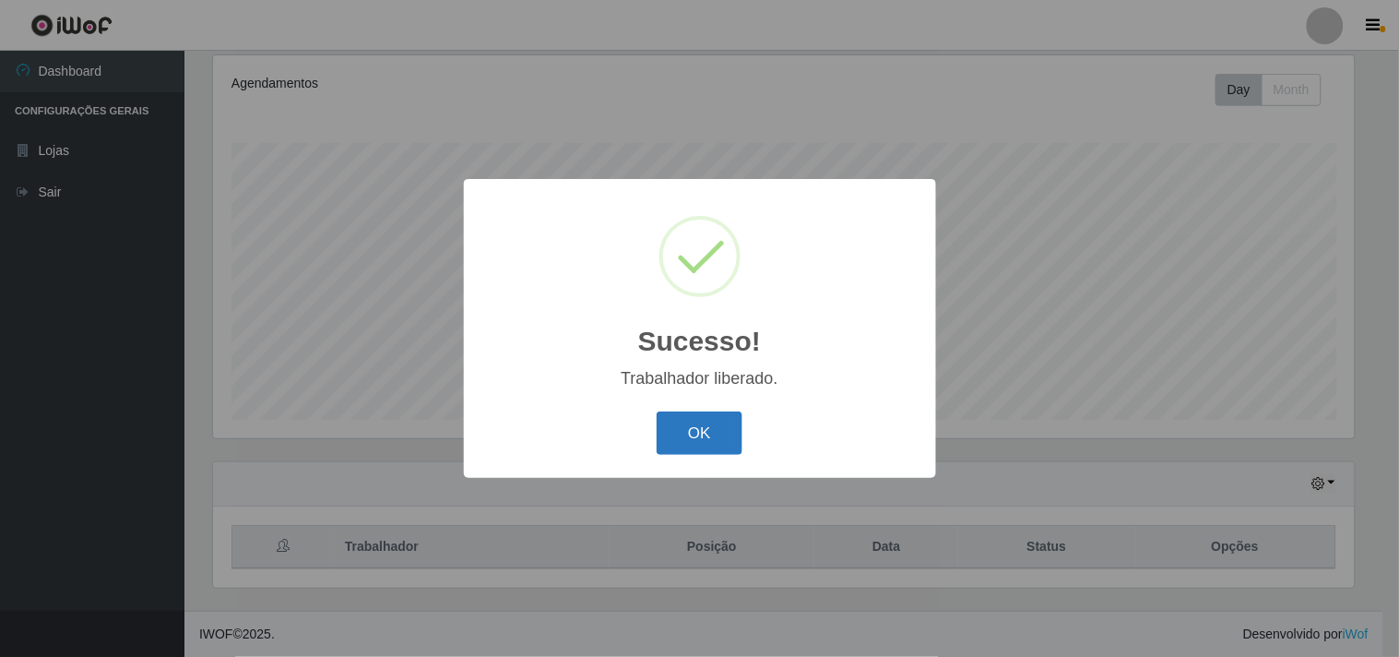
click at [706, 422] on button "OK" at bounding box center [700, 432] width 86 height 43
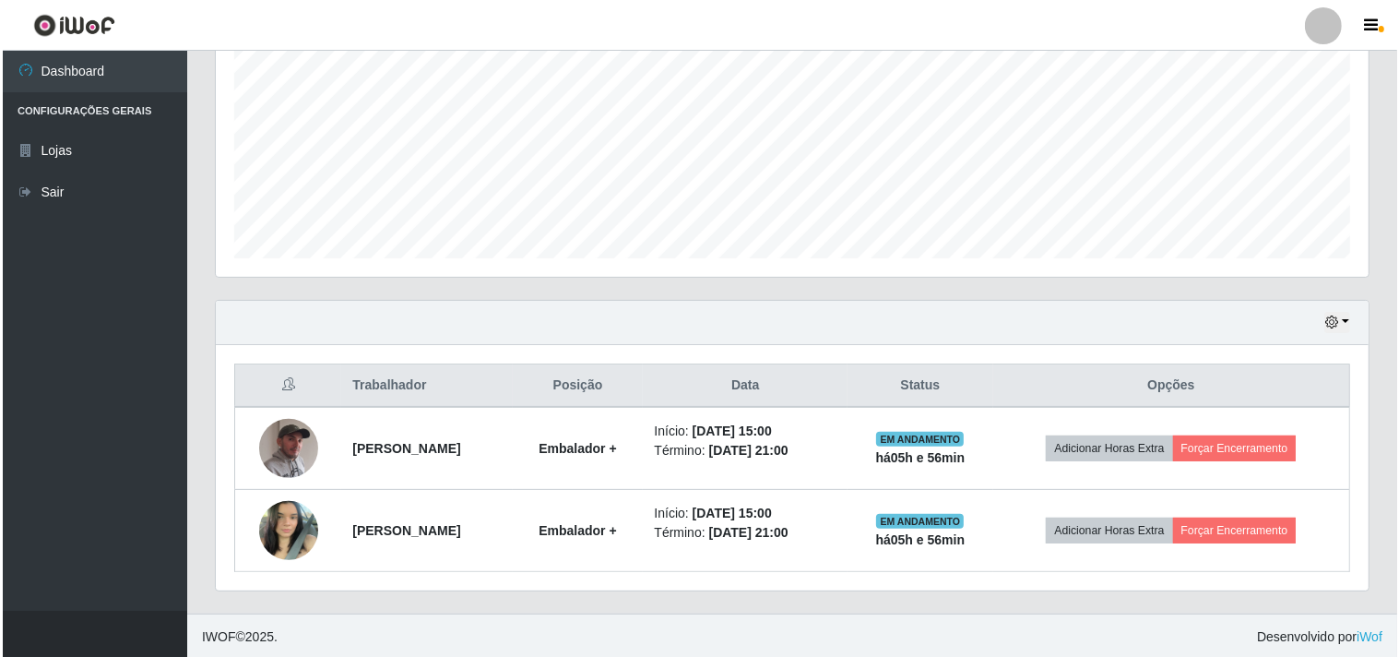
scroll to position [404, 0]
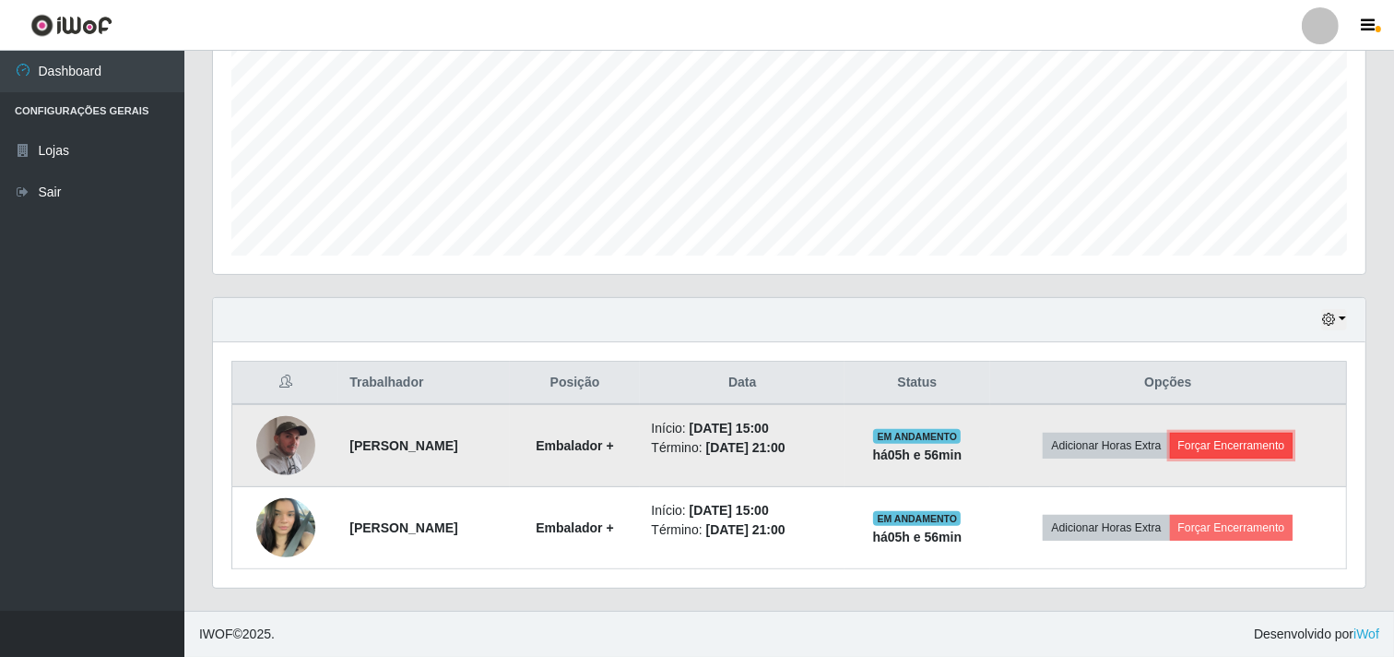
click at [1264, 445] on button "Forçar Encerramento" at bounding box center [1232, 446] width 124 height 26
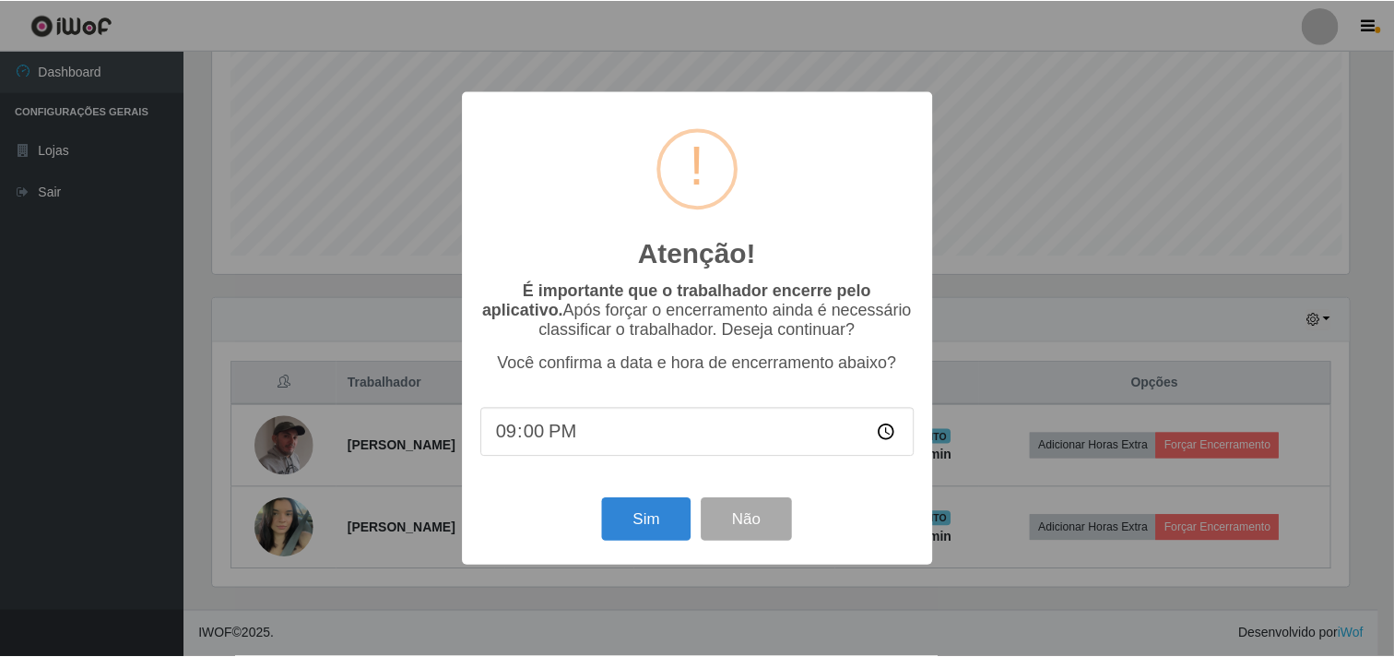
scroll to position [382, 1141]
click at [616, 519] on button "Sim" at bounding box center [648, 519] width 89 height 43
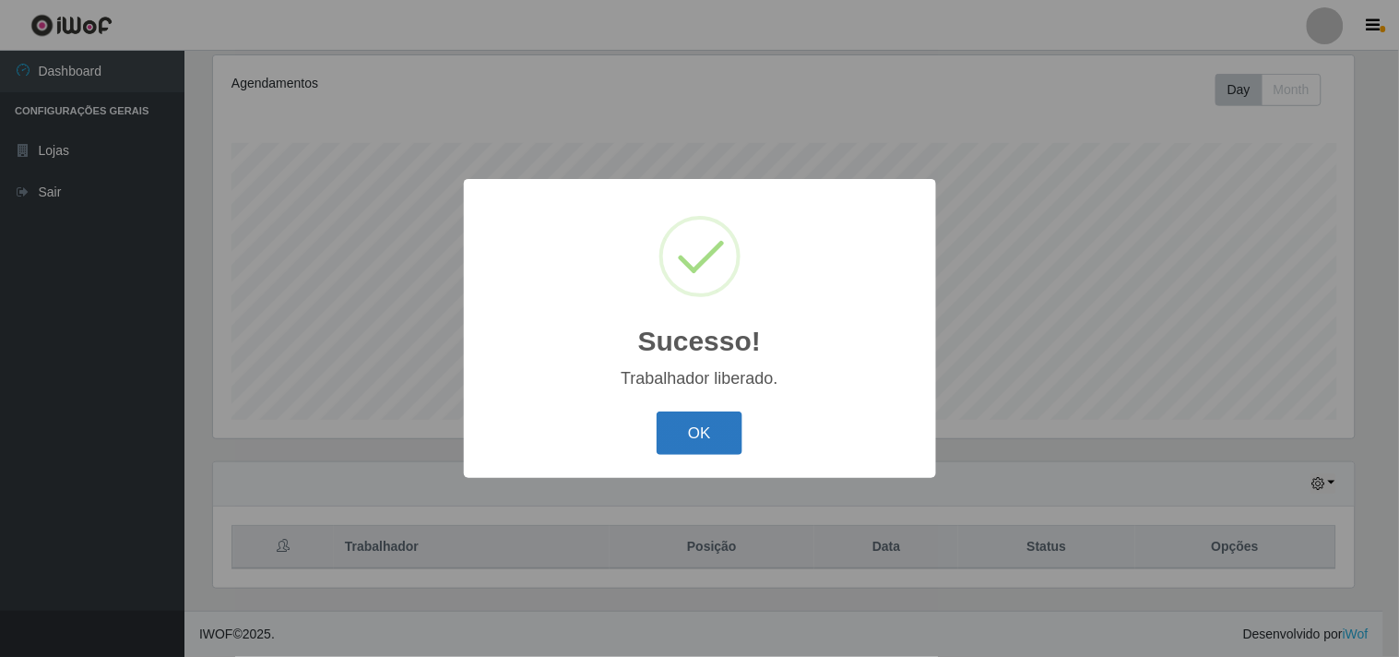
click at [721, 425] on button "OK" at bounding box center [700, 432] width 86 height 43
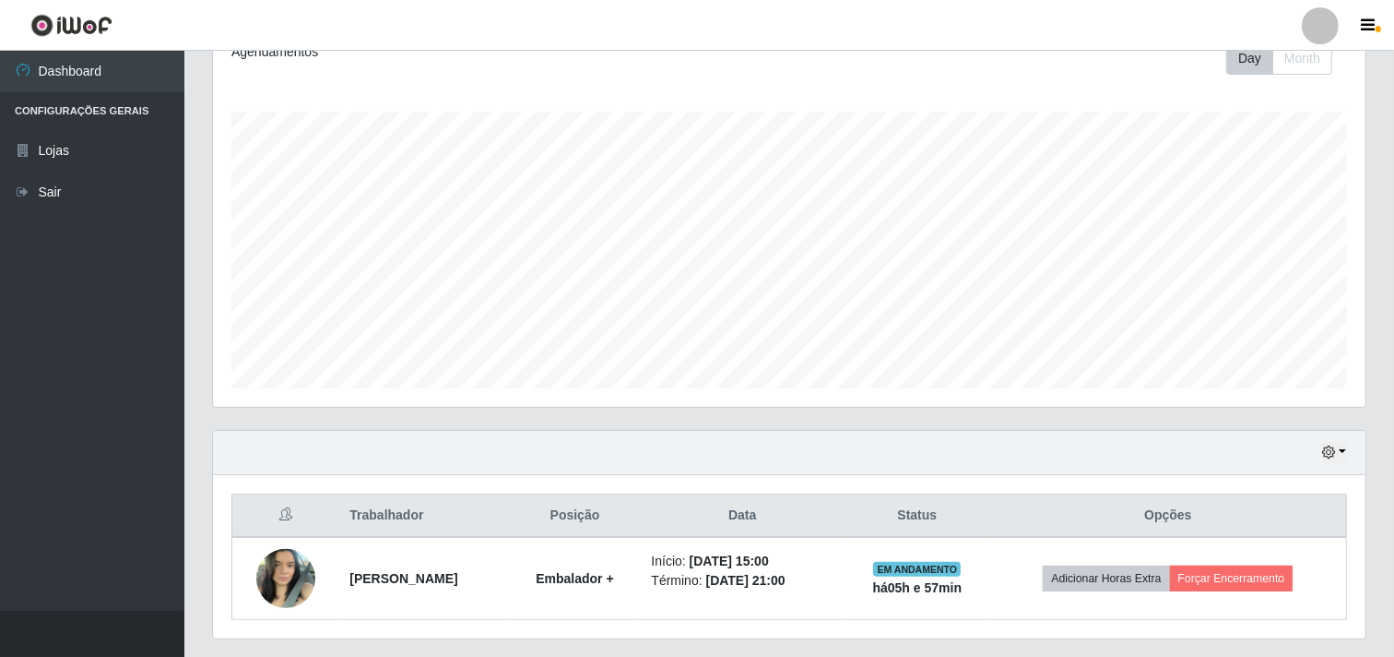
scroll to position [0, 0]
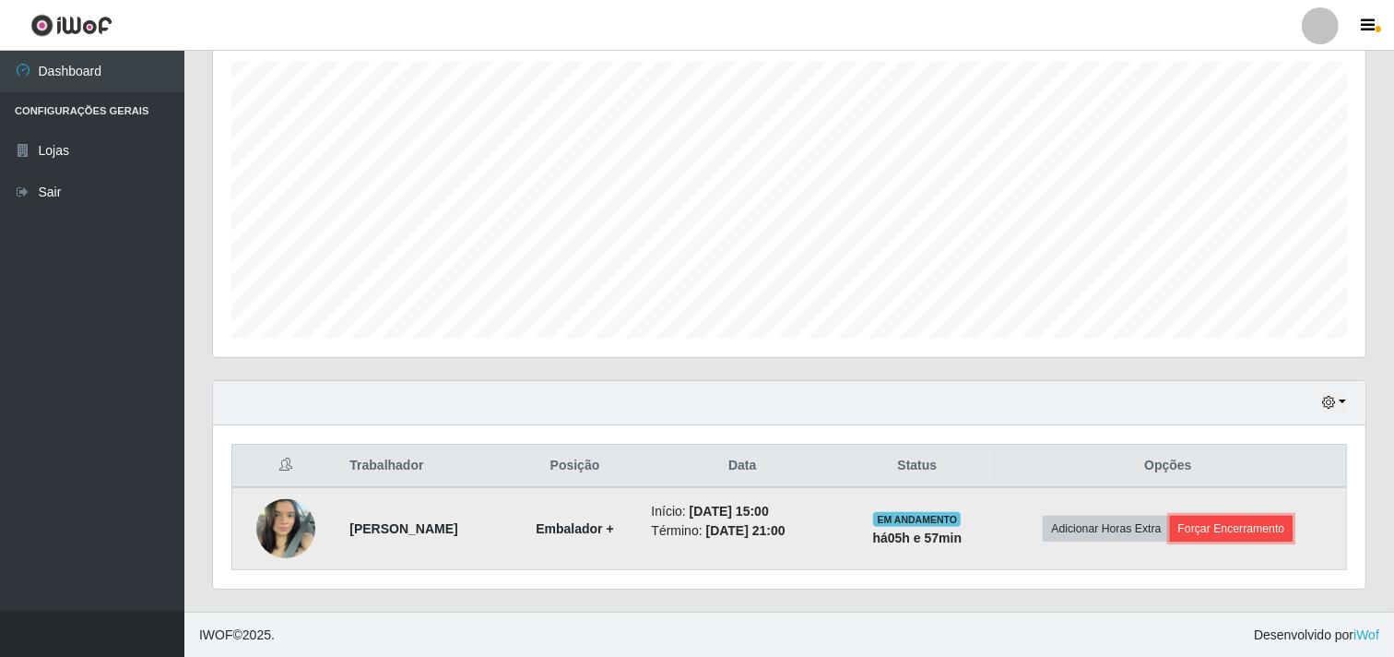
click at [1229, 519] on button "Forçar Encerramento" at bounding box center [1232, 529] width 124 height 26
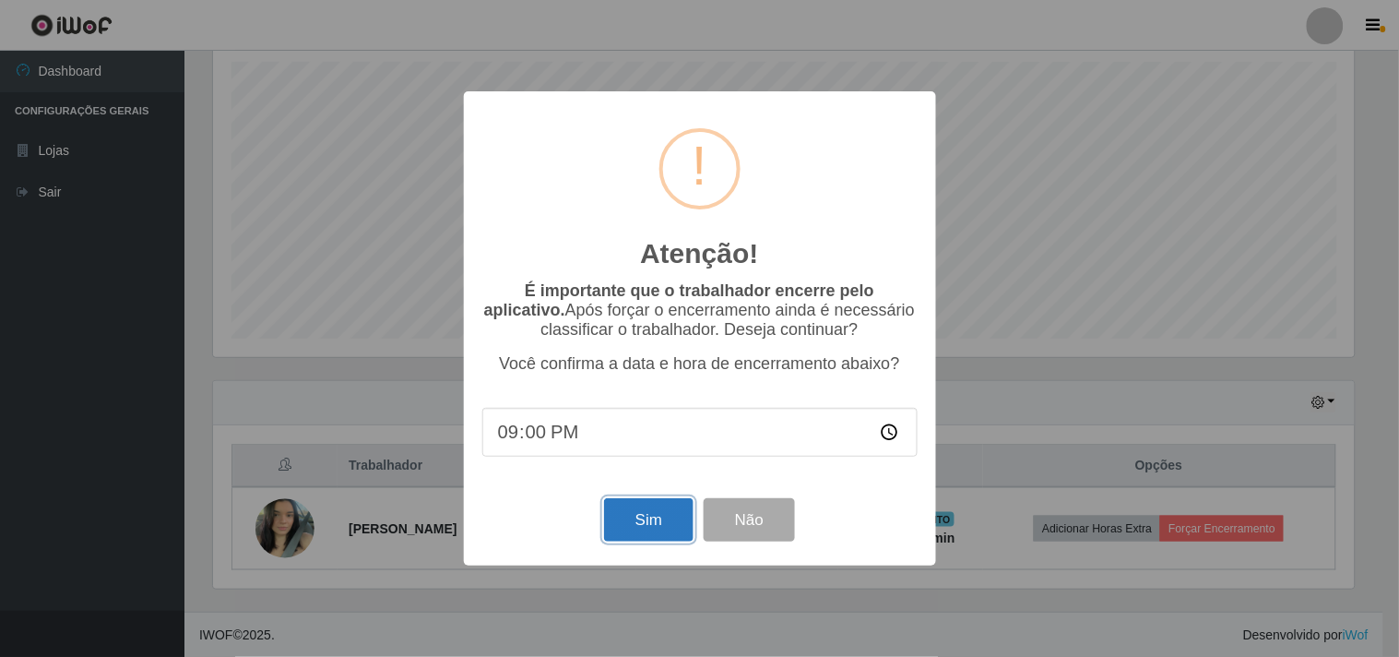
click at [674, 529] on button "Sim" at bounding box center [648, 519] width 89 height 43
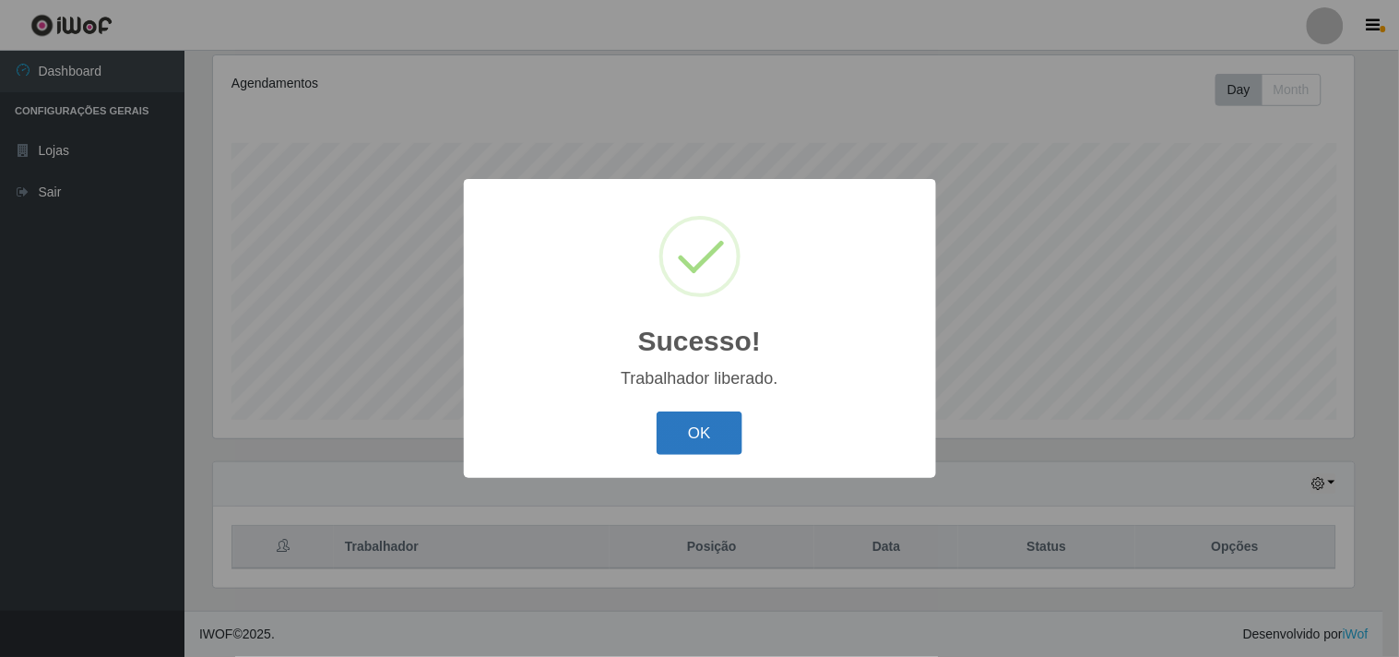
click at [701, 426] on button "OK" at bounding box center [700, 432] width 86 height 43
